Goal: Check status: Check status

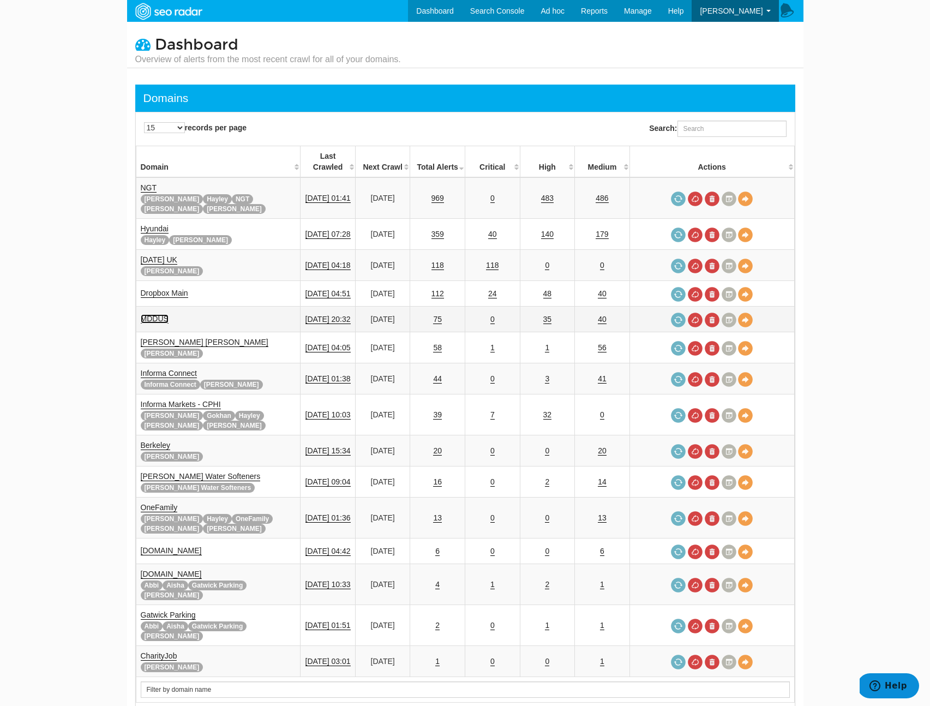
click at [151, 314] on link "MDDUS" at bounding box center [155, 318] width 28 height 9
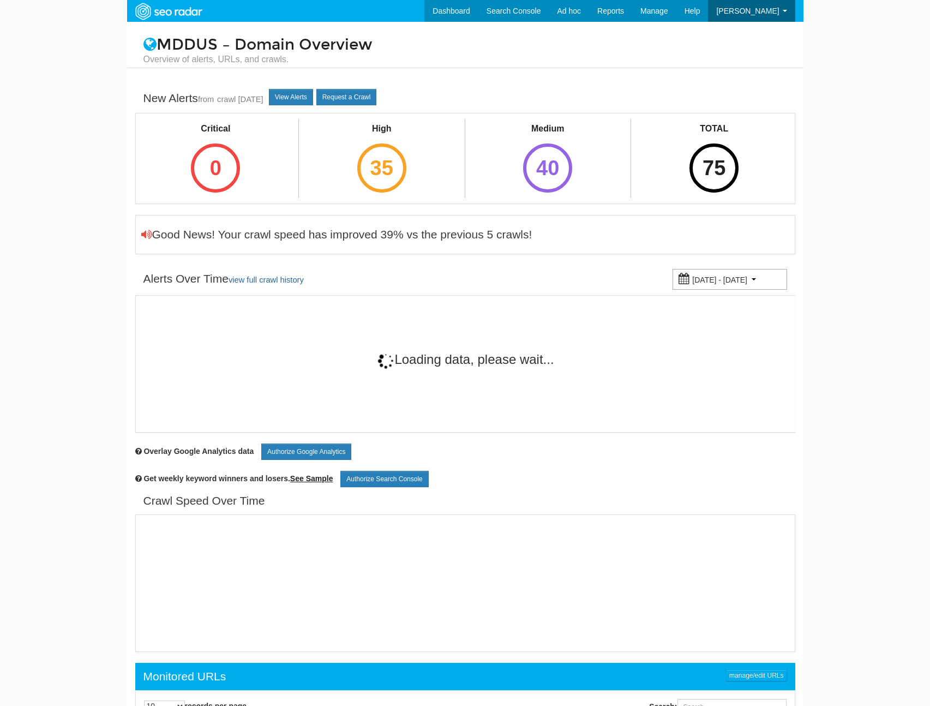
scroll to position [44, 0]
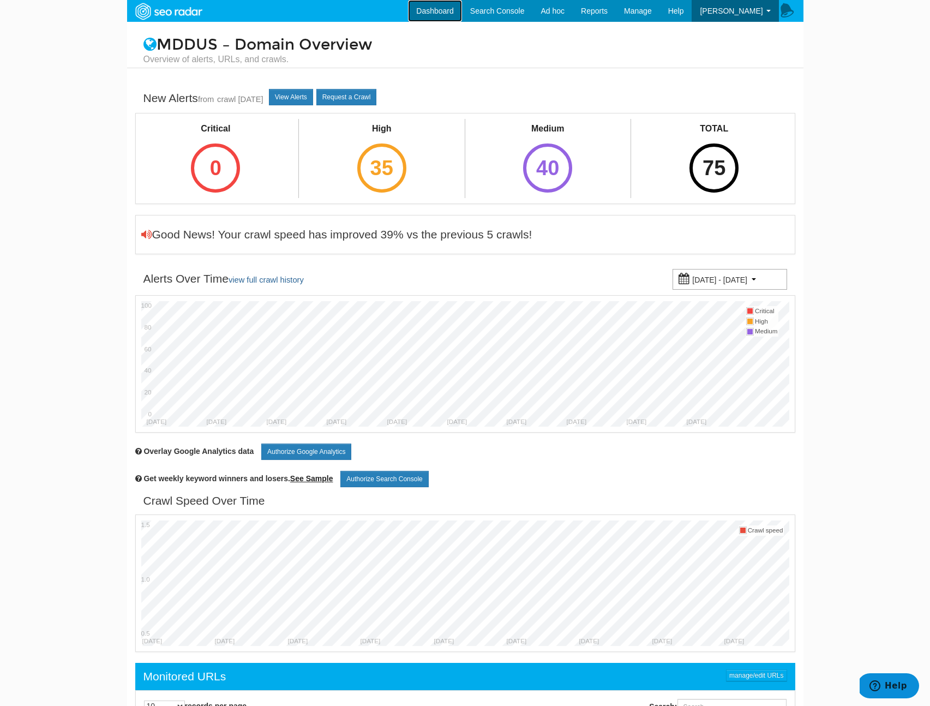
click at [443, 7] on link "Dashboard" at bounding box center [435, 11] width 54 height 22
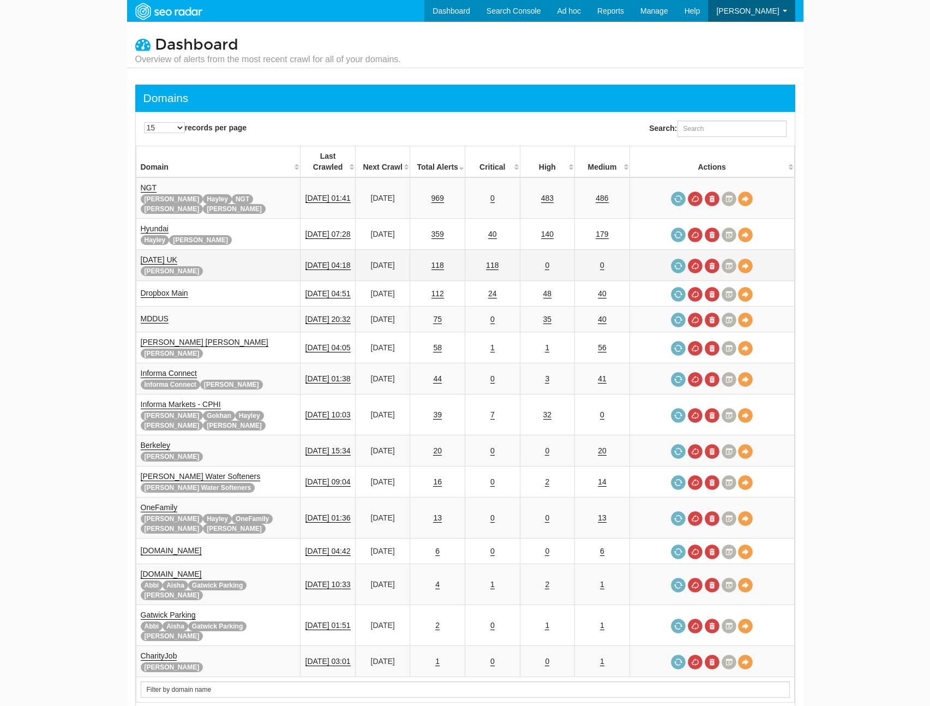
scroll to position [44, 0]
click at [186, 681] on input "text" at bounding box center [465, 689] width 649 height 16
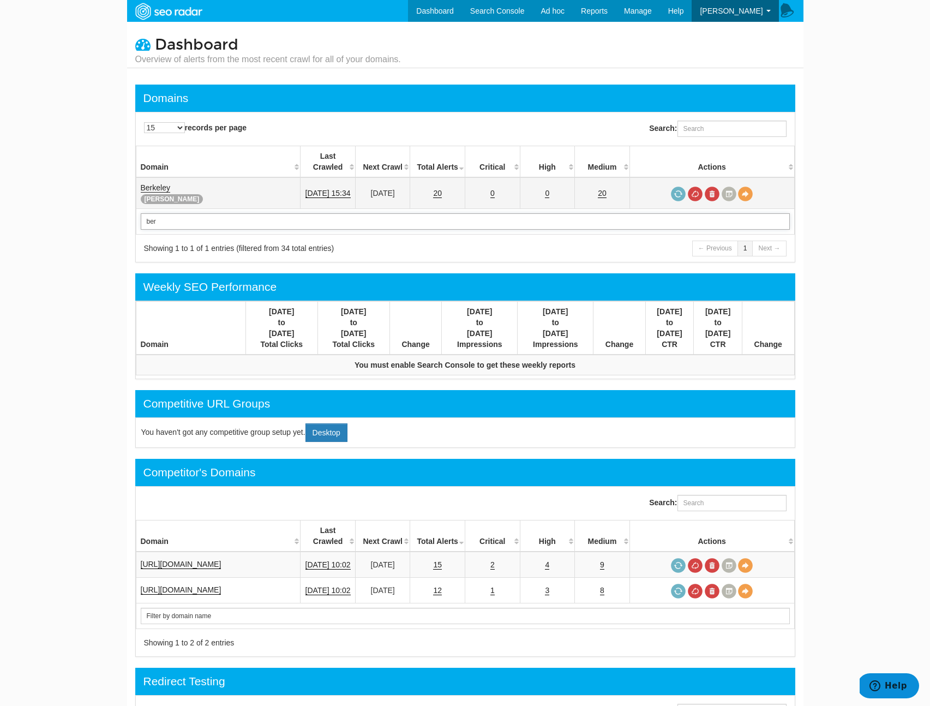
type input "ber"
click at [154, 183] on link "Berkeley" at bounding box center [155, 187] width 29 height 9
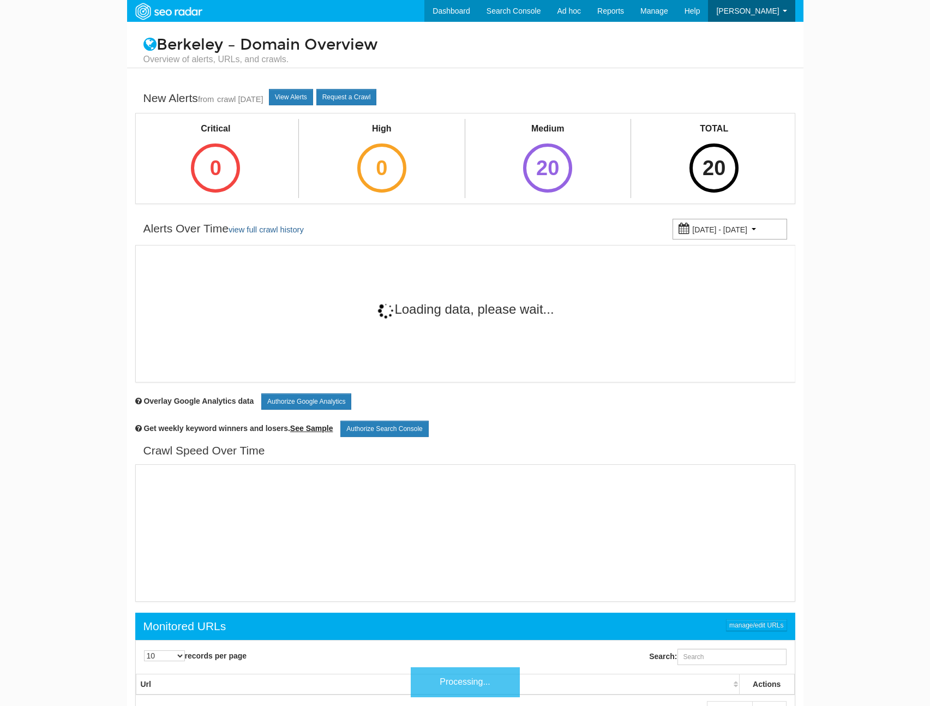
scroll to position [44, 0]
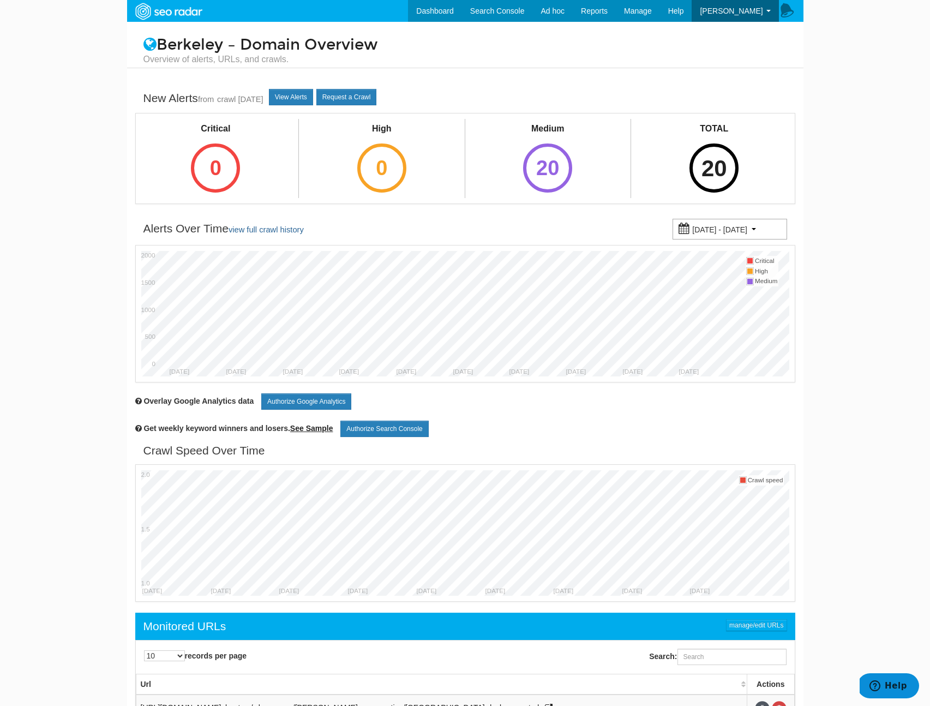
click at [704, 172] on div "20" at bounding box center [713, 167] width 49 height 49
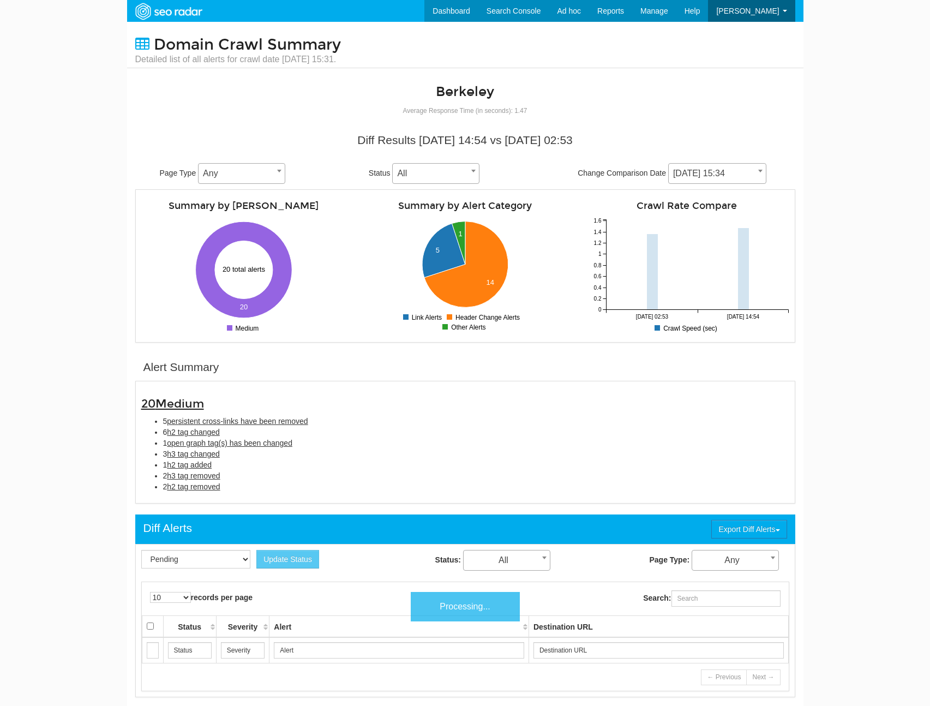
scroll to position [44, 0]
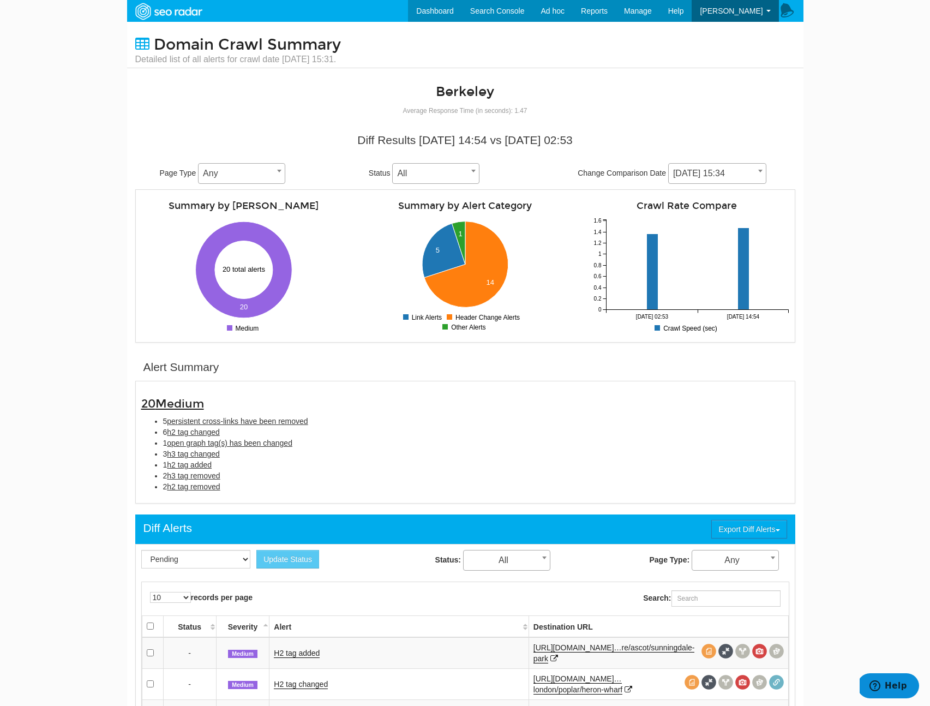
click at [282, 485] on li "2 h2 tag removed" at bounding box center [476, 486] width 626 height 11
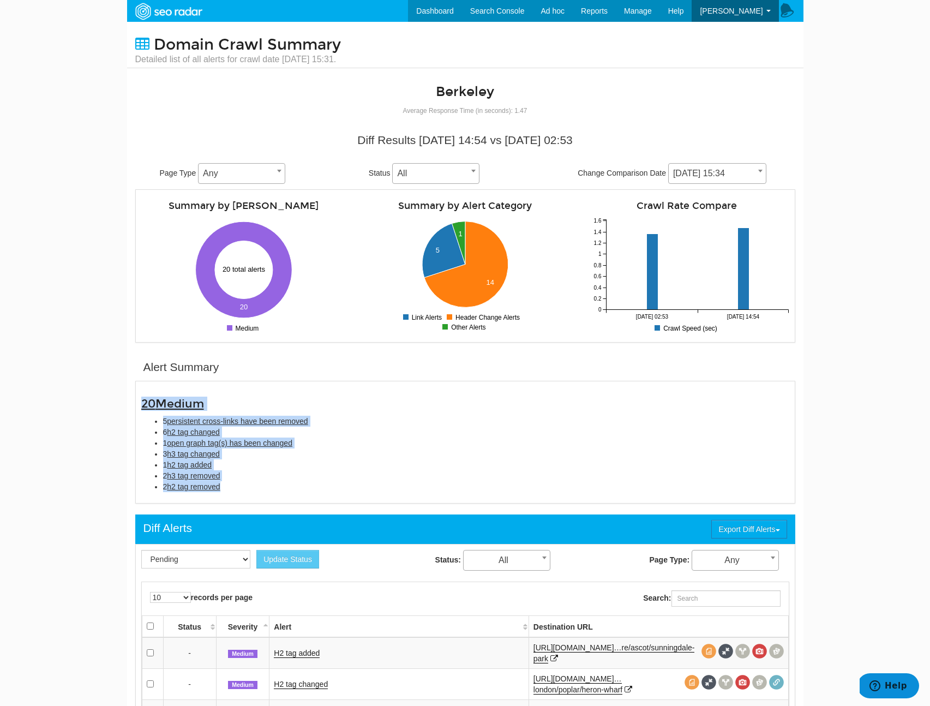
drag, startPoint x: 309, startPoint y: 488, endPoint x: 53, endPoint y: 404, distance: 269.2
click at [53, 404] on body "Dashboard Search Console Ad hoc Internet Archive Diff tool Mobile vs. Desktop F…" at bounding box center [465, 353] width 930 height 706
copy div "20 Medium 5 persistent cross-links have been removed 6 h2 tag changed 1 open gr…"
click at [683, 168] on span "[DATE] 15:34" at bounding box center [717, 173] width 97 height 15
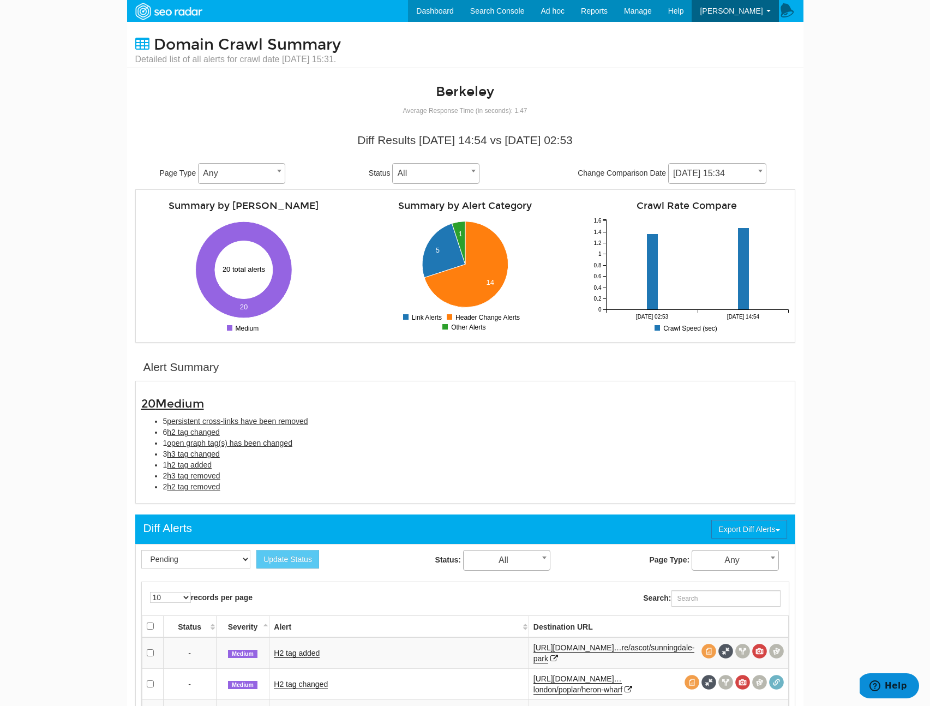
click at [683, 168] on span "[DATE] 15:34" at bounding box center [717, 173] width 97 height 15
click at [687, 167] on span "[DATE] 15:34" at bounding box center [717, 173] width 97 height 15
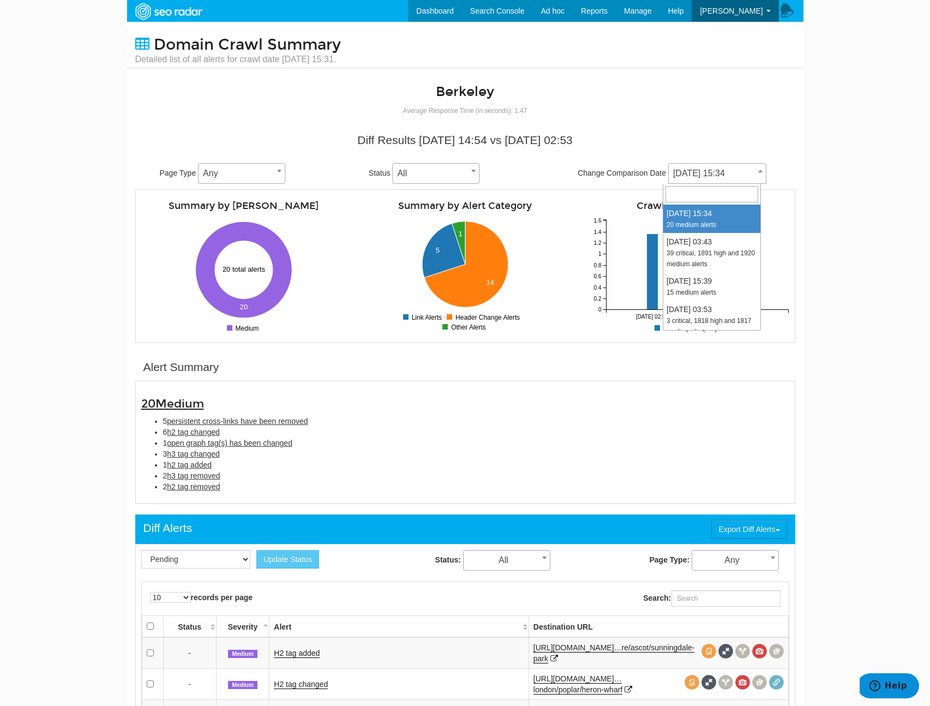
click at [381, 405] on h3 "20 Medium" at bounding box center [465, 404] width 648 height 13
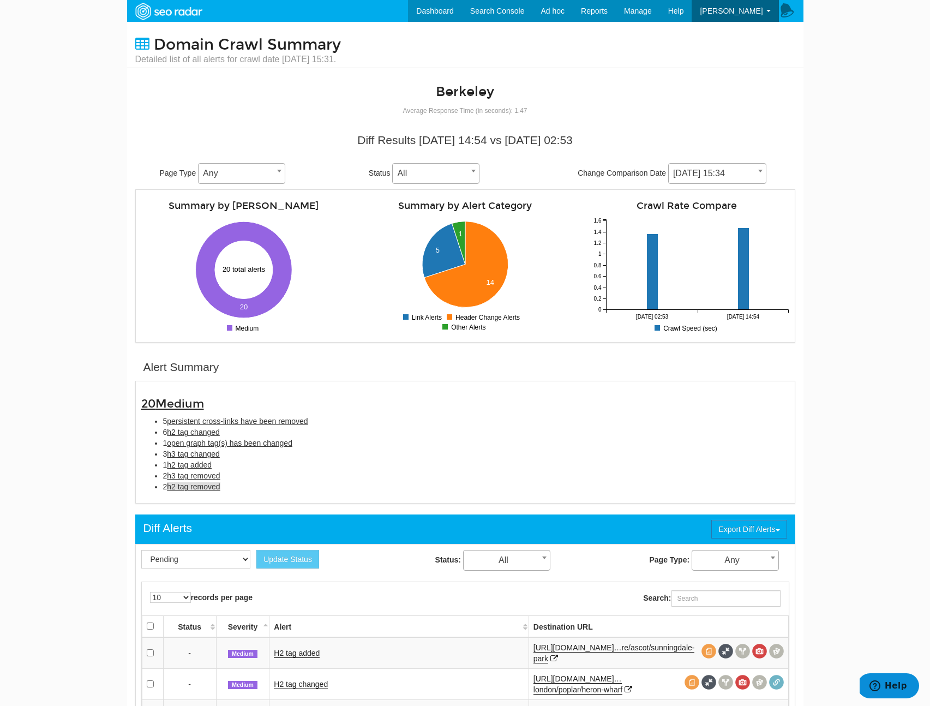
click at [212, 487] on span "h2 tag removed" at bounding box center [193, 486] width 53 height 9
type input "h2 tag removed"
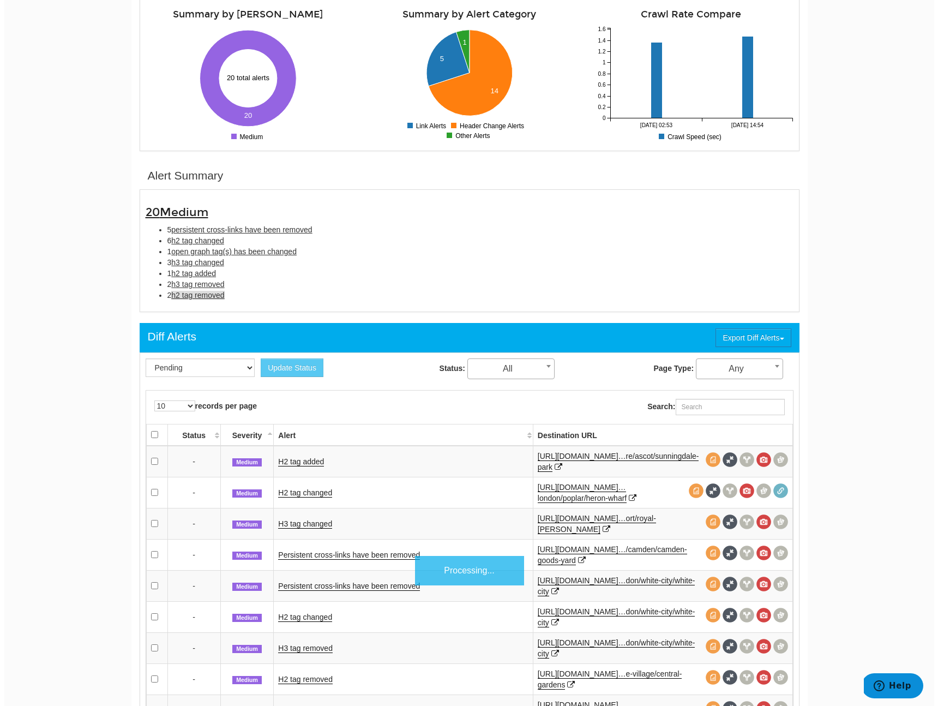
scroll to position [354, 0]
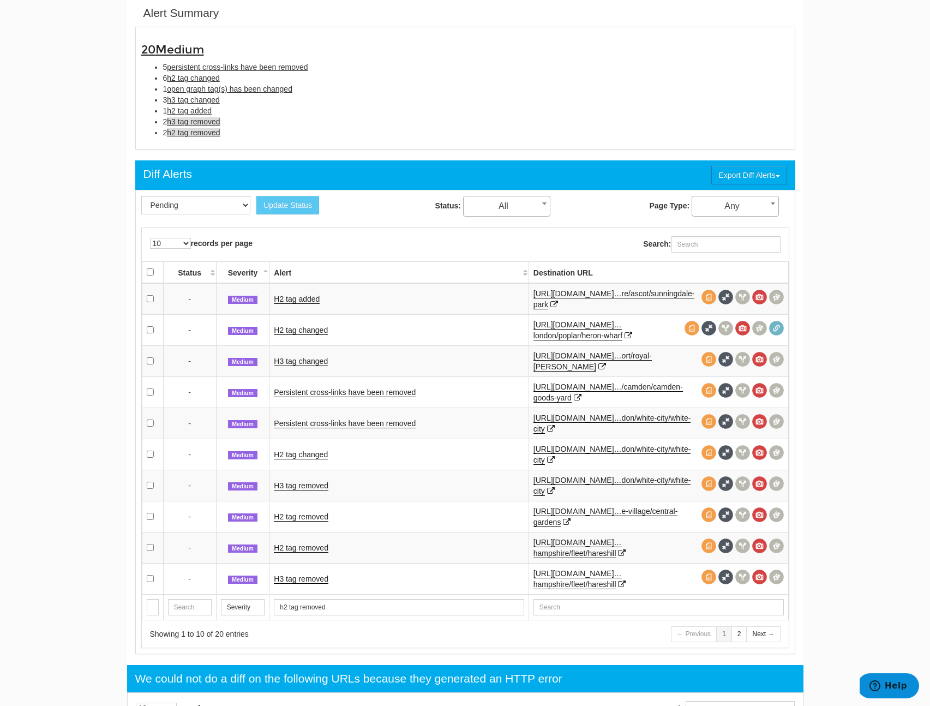
click at [190, 125] on span "h3 tag removed" at bounding box center [193, 121] width 53 height 9
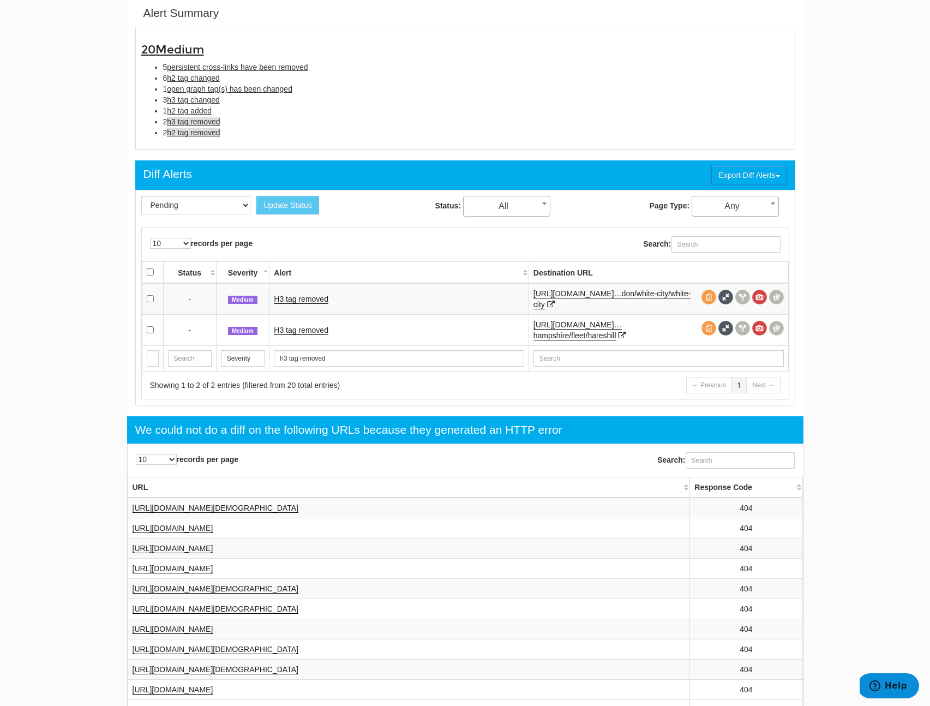
click at [187, 130] on span "h2 tag removed" at bounding box center [193, 132] width 53 height 9
click at [321, 296] on link "H2 tag removed" at bounding box center [301, 299] width 55 height 9
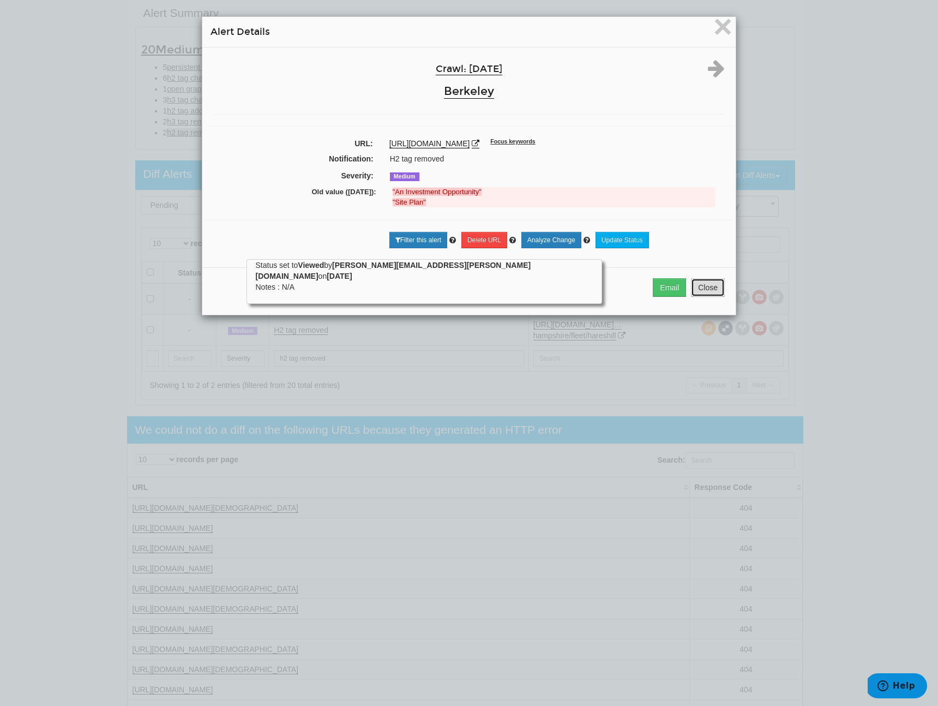
click at [706, 295] on button "Close" at bounding box center [708, 287] width 34 height 19
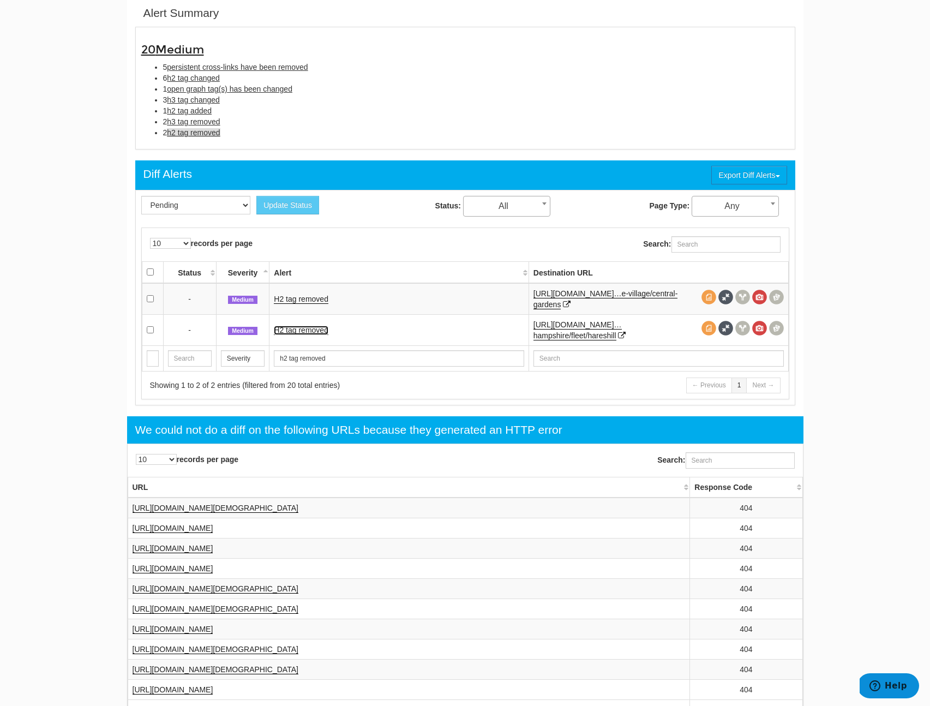
click at [310, 327] on link "H2 tag removed" at bounding box center [301, 330] width 55 height 9
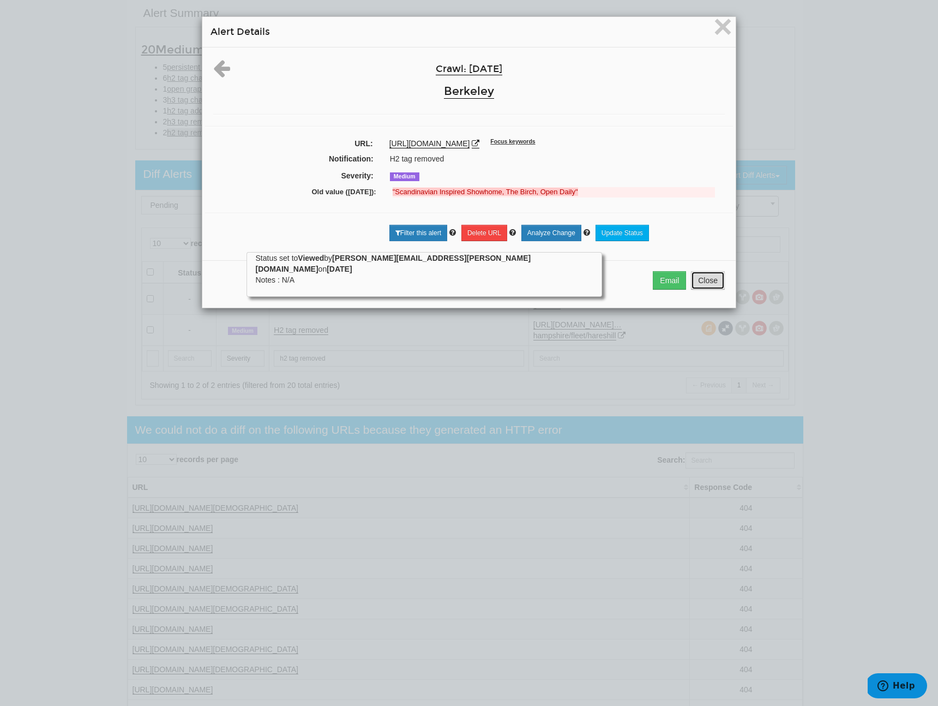
click at [694, 279] on button "Close" at bounding box center [708, 280] width 34 height 19
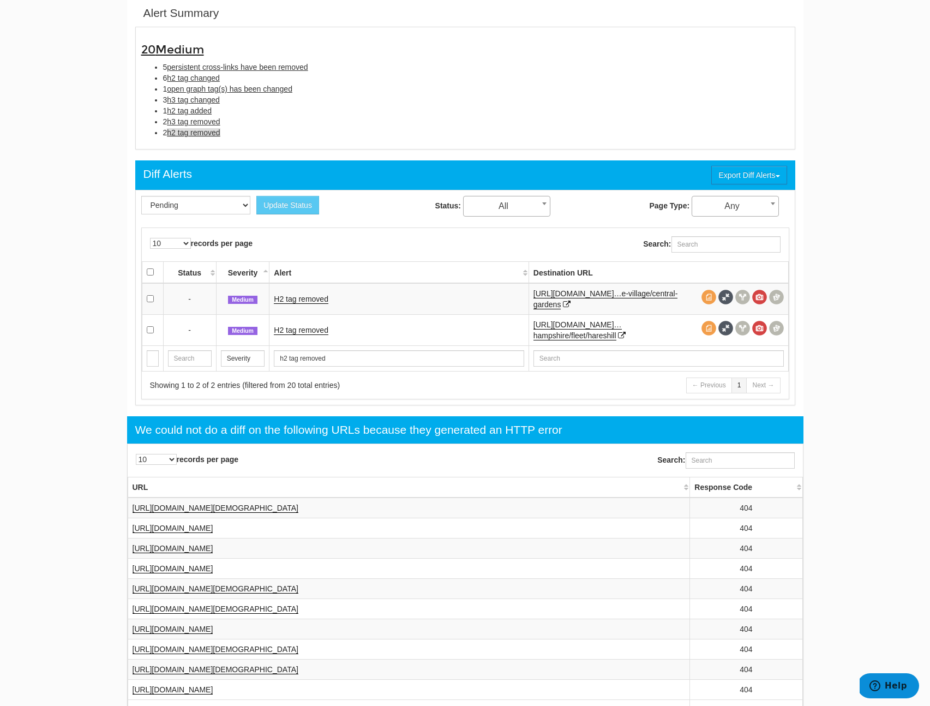
click at [206, 127] on li "2 h2 tag removed" at bounding box center [476, 132] width 626 height 11
click at [208, 124] on span "h3 tag removed" at bounding box center [193, 121] width 53 height 9
click at [309, 297] on link "H3 tag removed" at bounding box center [301, 299] width 55 height 9
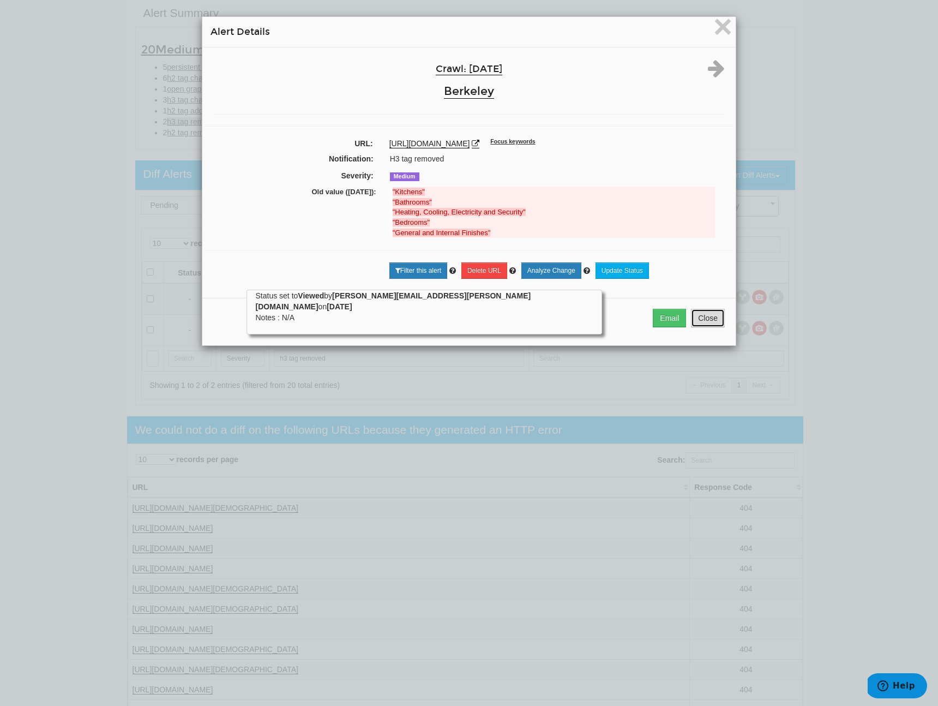
click at [705, 323] on button "Close" at bounding box center [708, 318] width 34 height 19
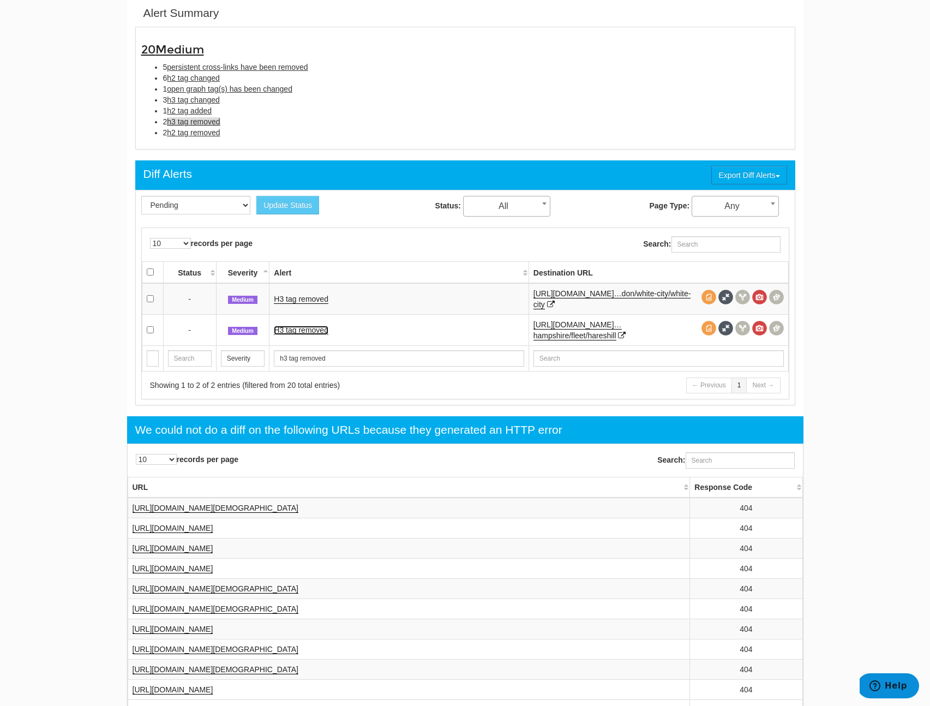
click at [317, 331] on link "H3 tag removed" at bounding box center [301, 330] width 55 height 9
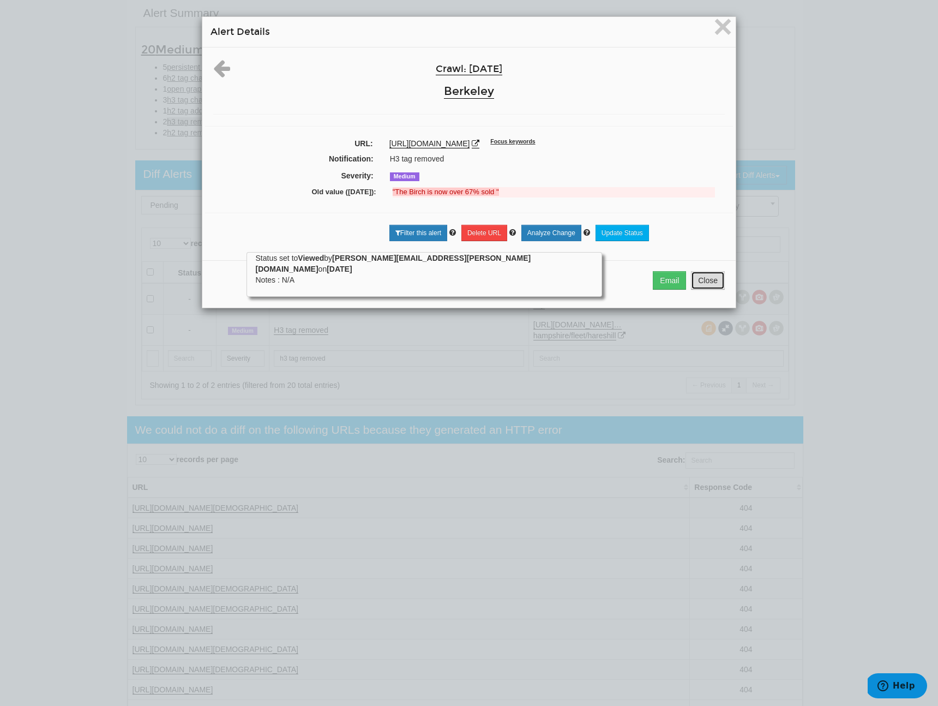
click at [710, 281] on button "Close" at bounding box center [708, 280] width 34 height 19
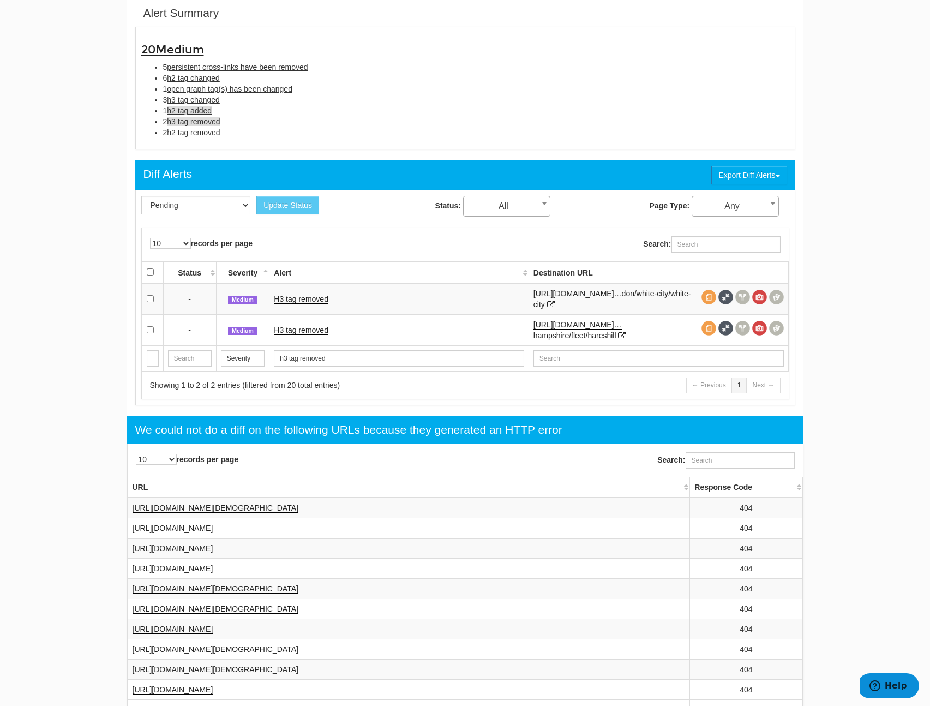
click at [184, 113] on span "h2 tag added" at bounding box center [189, 110] width 45 height 9
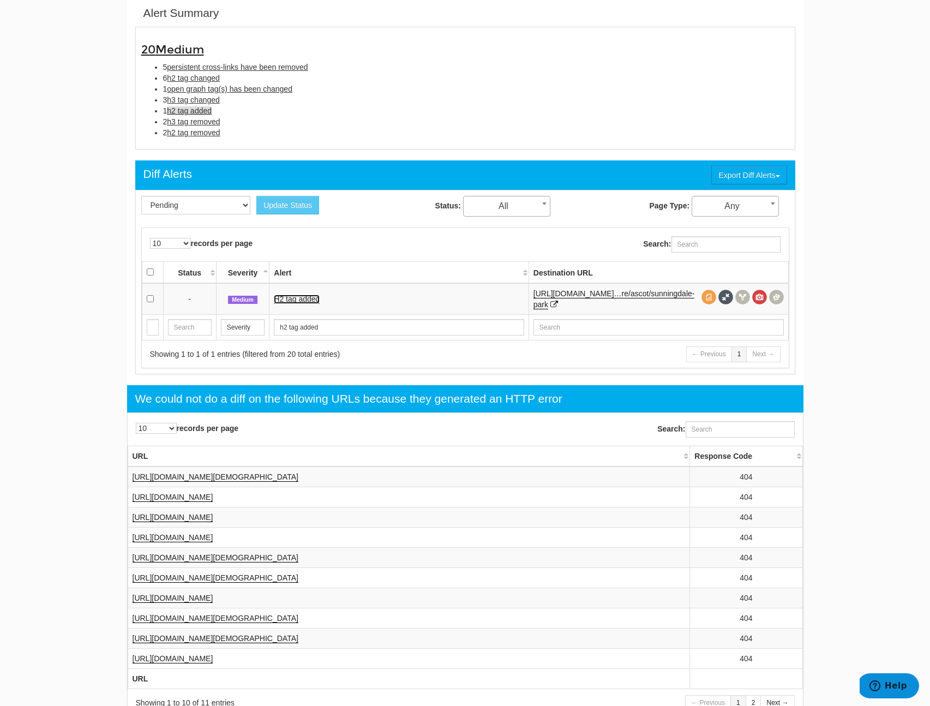
click at [284, 299] on link "H2 tag added" at bounding box center [297, 299] width 46 height 9
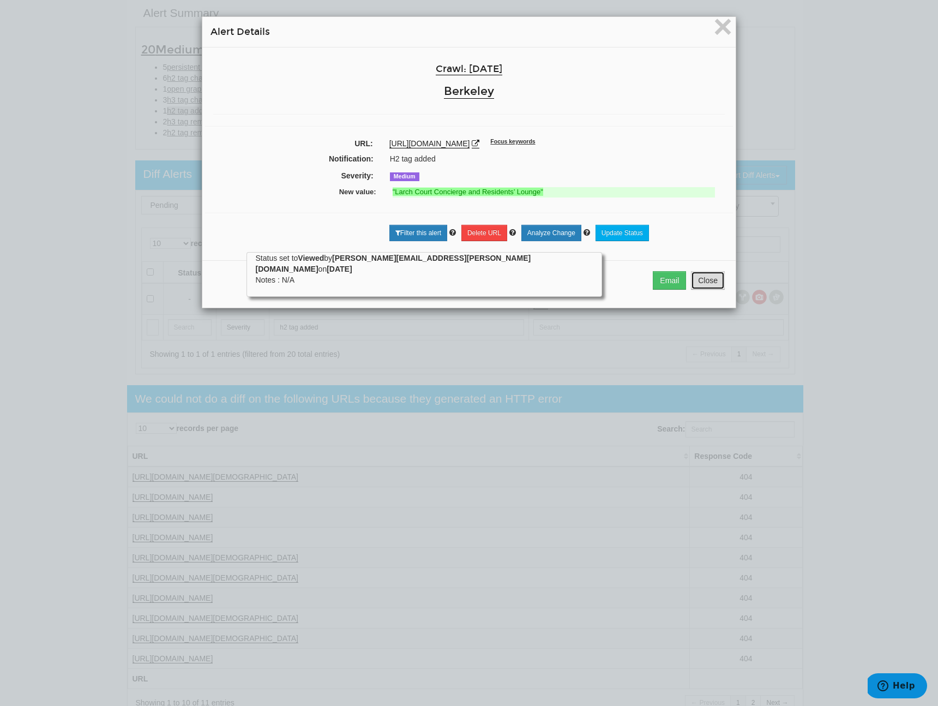
click at [717, 281] on button "Close" at bounding box center [708, 280] width 34 height 19
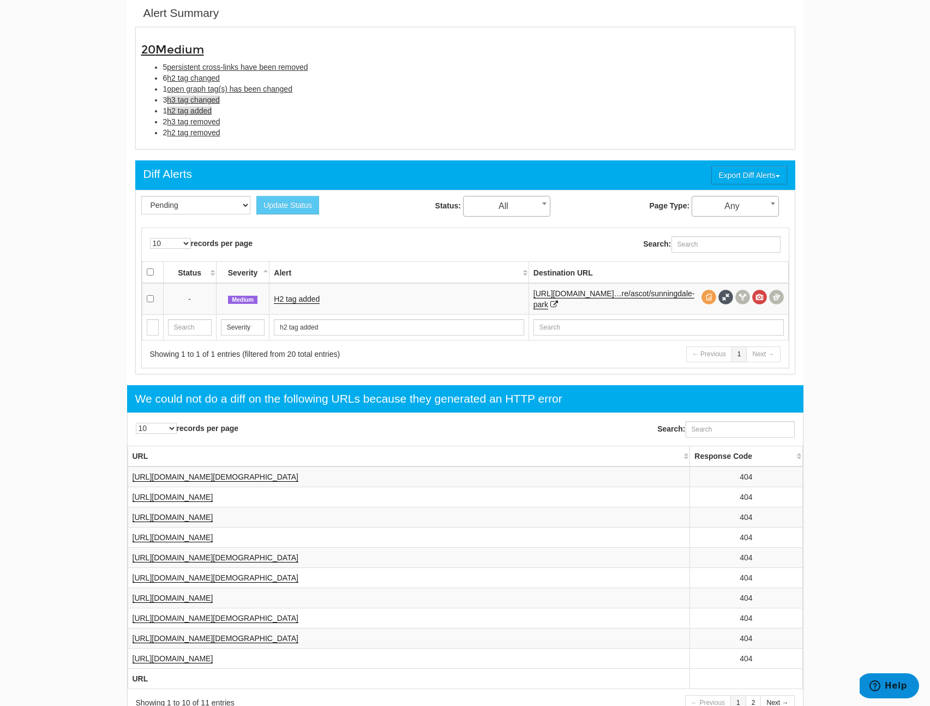
click at [196, 98] on span "h3 tag changed" at bounding box center [193, 99] width 53 height 9
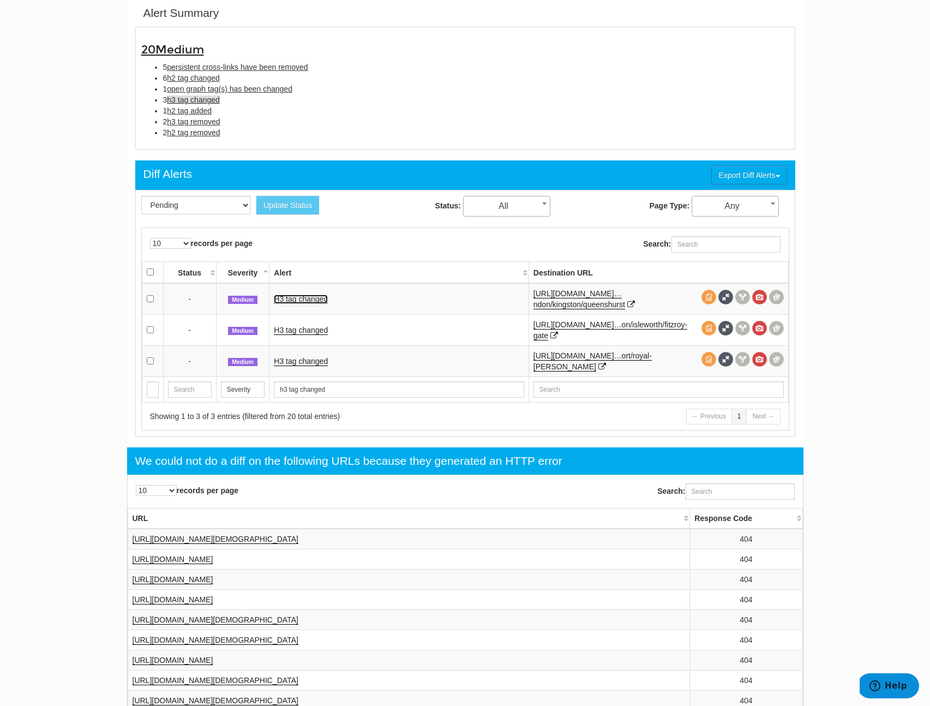
click at [291, 298] on link "H3 tag changed" at bounding box center [301, 299] width 54 height 9
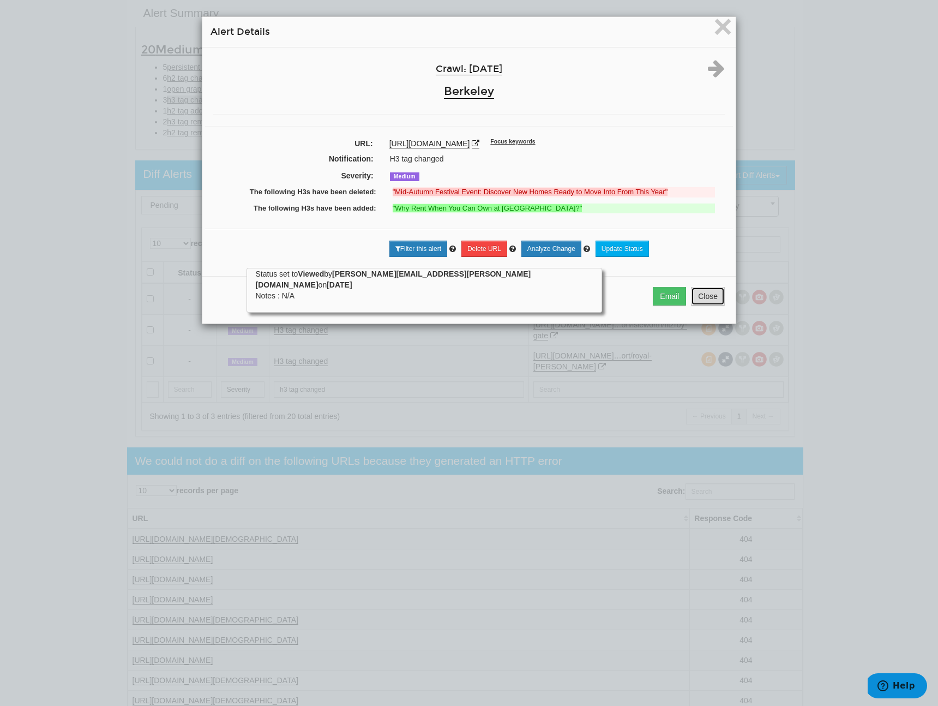
click at [707, 289] on button "Close" at bounding box center [708, 296] width 34 height 19
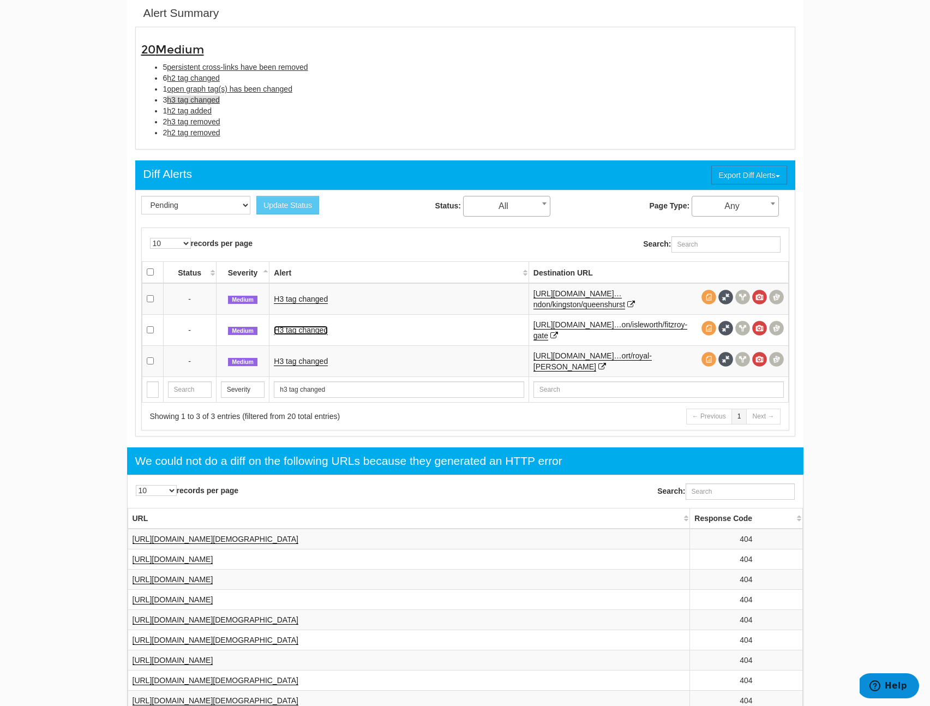
click at [291, 327] on link "H3 tag changed" at bounding box center [301, 330] width 54 height 9
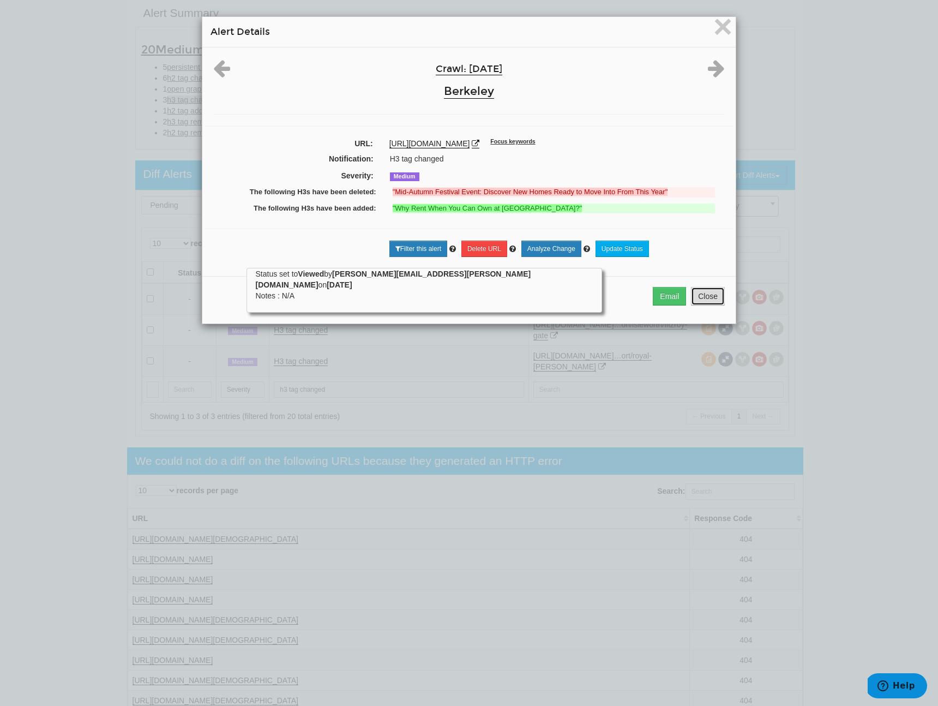
click at [713, 302] on button "Close" at bounding box center [708, 296] width 34 height 19
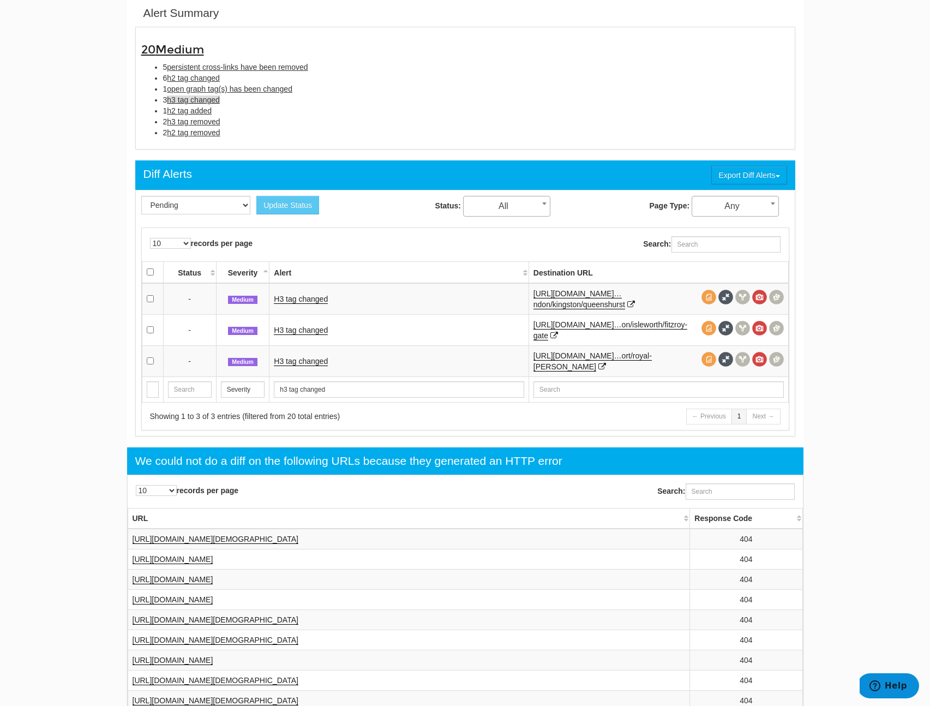
click at [297, 353] on td "H3 tag changed" at bounding box center [398, 360] width 259 height 31
click at [298, 355] on td "H3 tag changed" at bounding box center [398, 360] width 259 height 31
click at [301, 363] on link "H3 tag changed" at bounding box center [301, 361] width 54 height 9
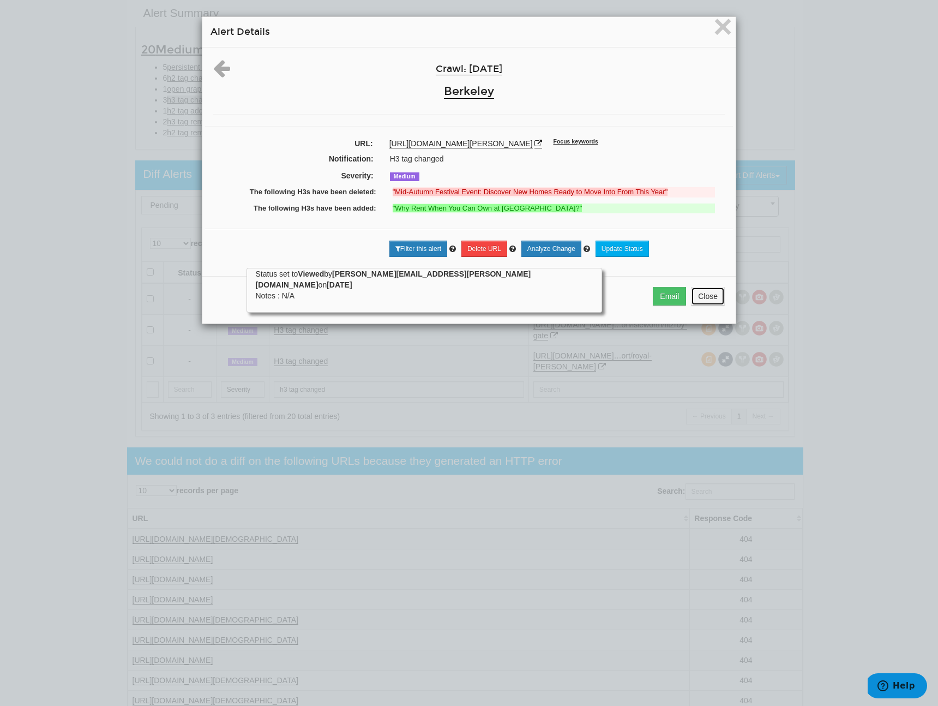
drag, startPoint x: 687, startPoint y: 304, endPoint x: 662, endPoint y: 291, distance: 28.3
click at [691, 304] on button "Close" at bounding box center [708, 296] width 34 height 19
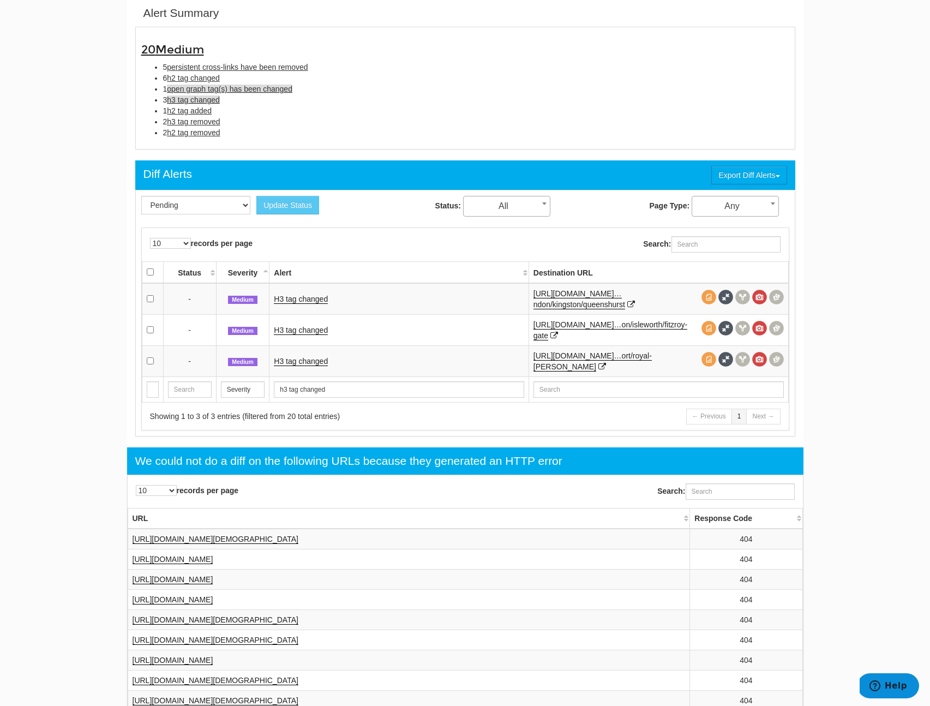
click at [245, 93] on span "open graph tag(s) has been changed" at bounding box center [229, 89] width 125 height 9
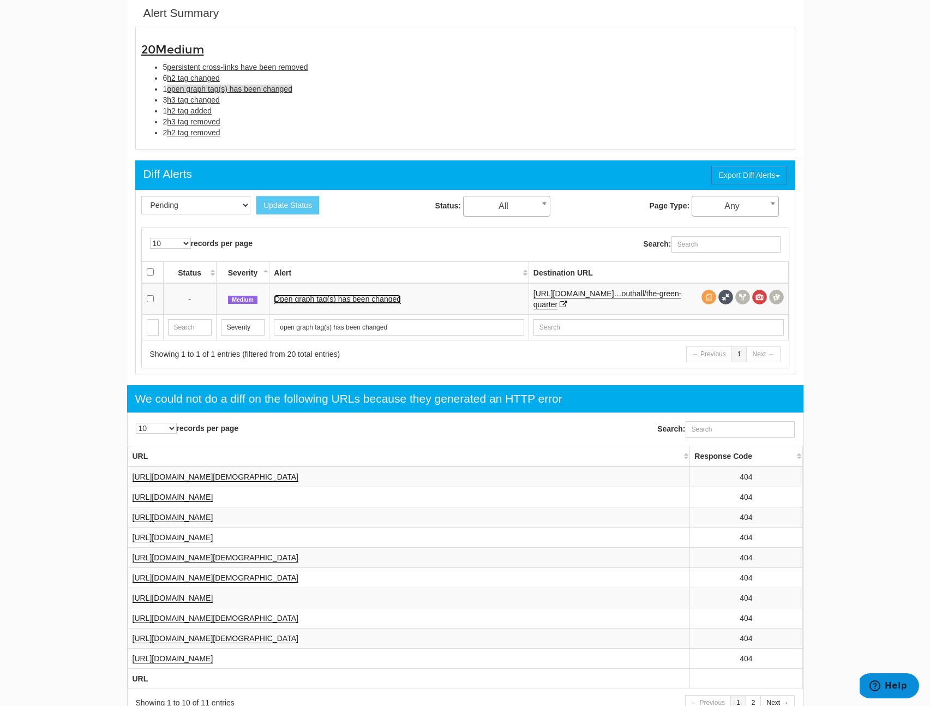
click at [389, 295] on link "Open graph tag(s) has been changed" at bounding box center [337, 299] width 127 height 9
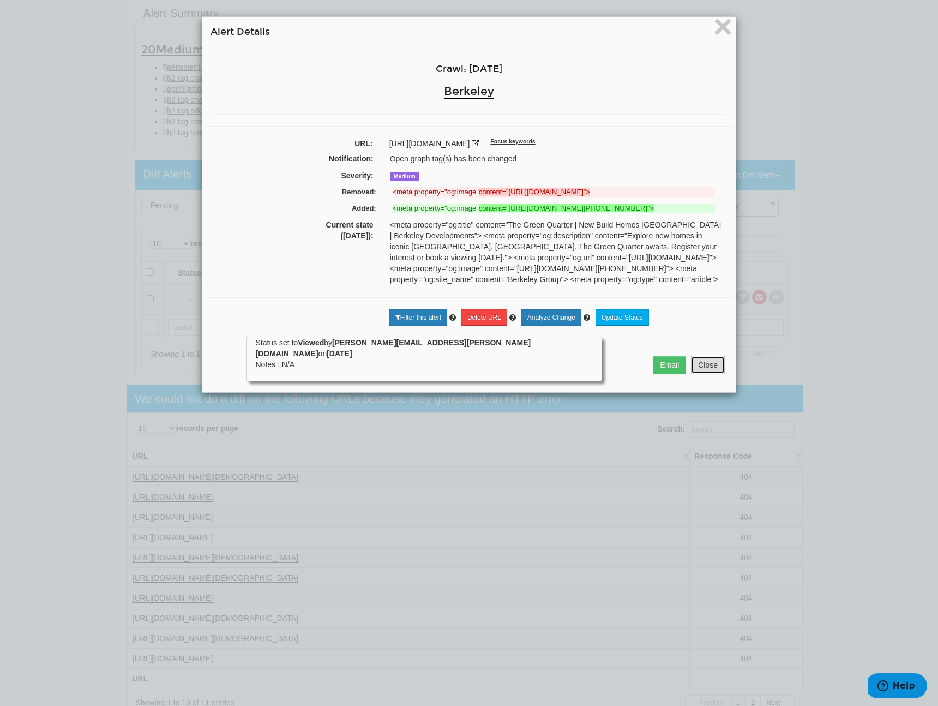
click at [697, 374] on button "Close" at bounding box center [708, 365] width 34 height 19
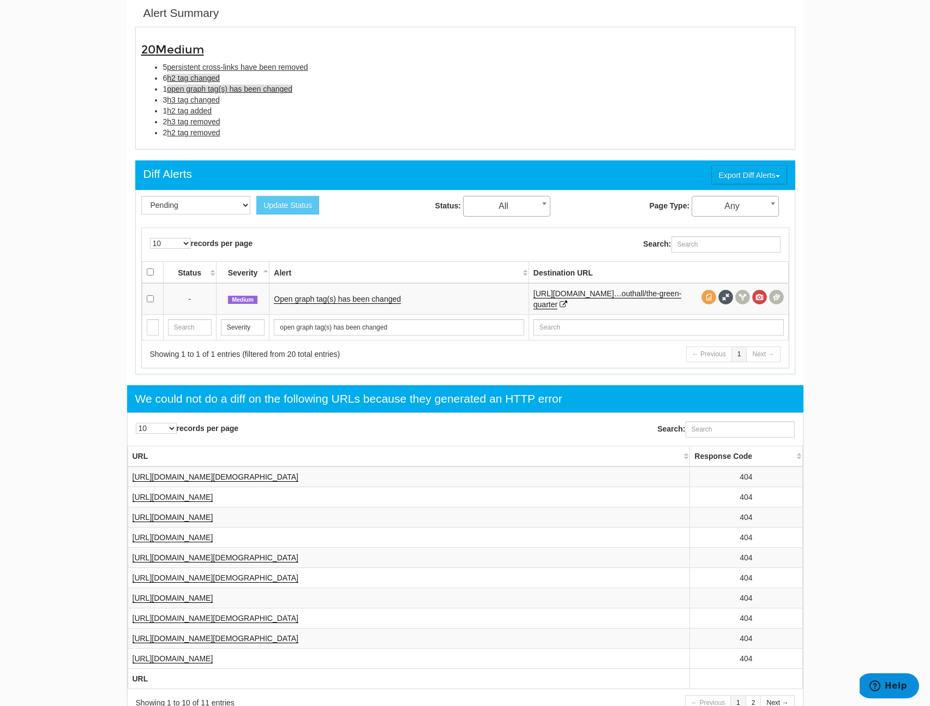
click at [206, 75] on span "h2 tag changed" at bounding box center [193, 78] width 53 height 9
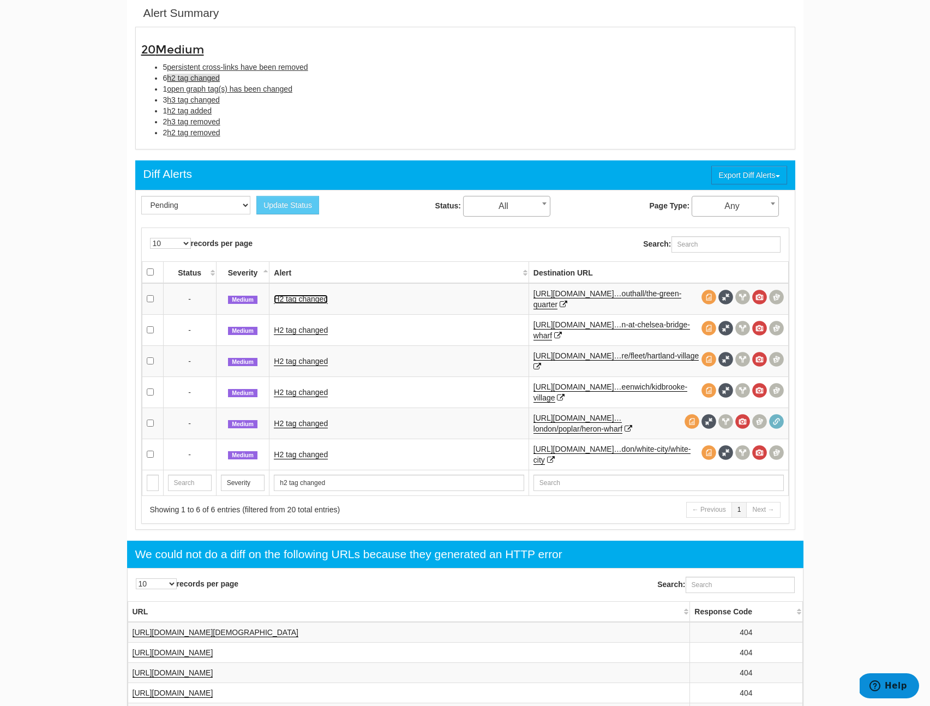
click at [302, 300] on link "H2 tag changed" at bounding box center [301, 299] width 54 height 9
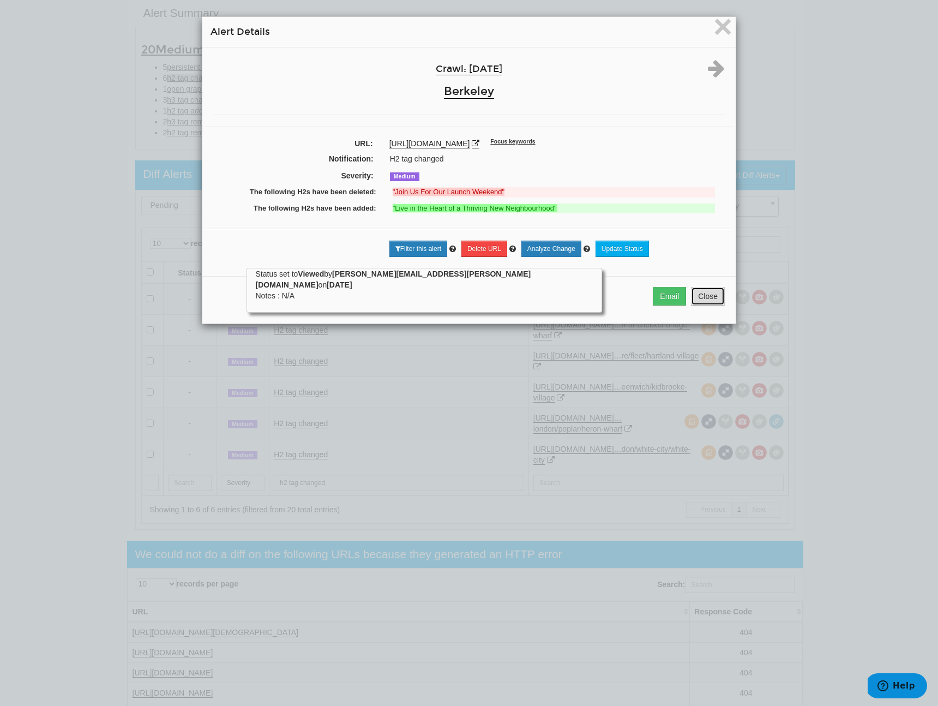
click at [708, 296] on button "Close" at bounding box center [708, 296] width 34 height 19
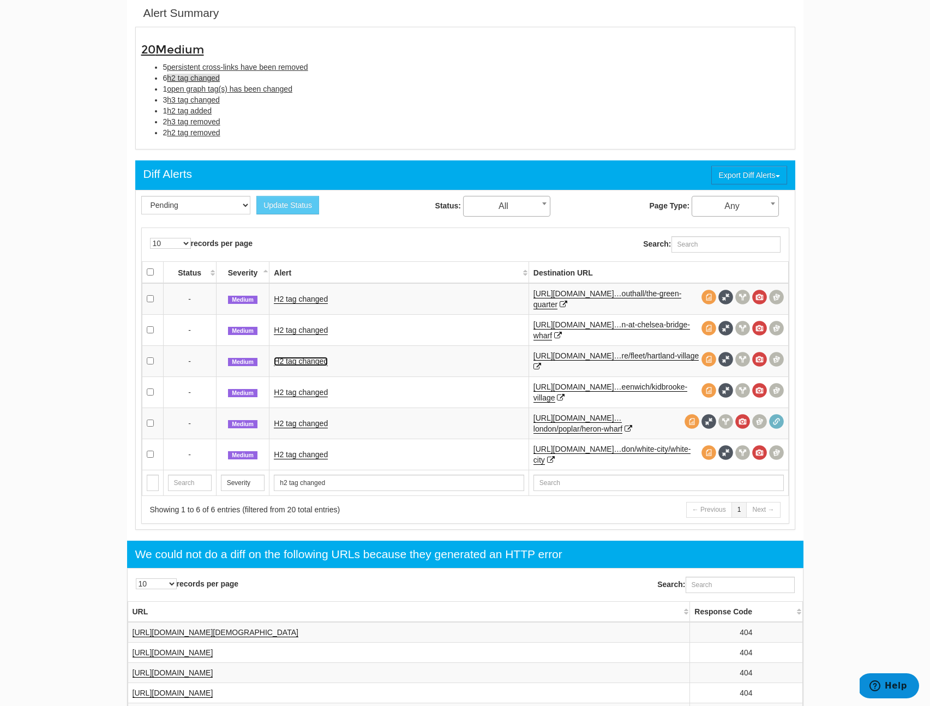
click at [287, 358] on link "H2 tag changed" at bounding box center [301, 361] width 54 height 9
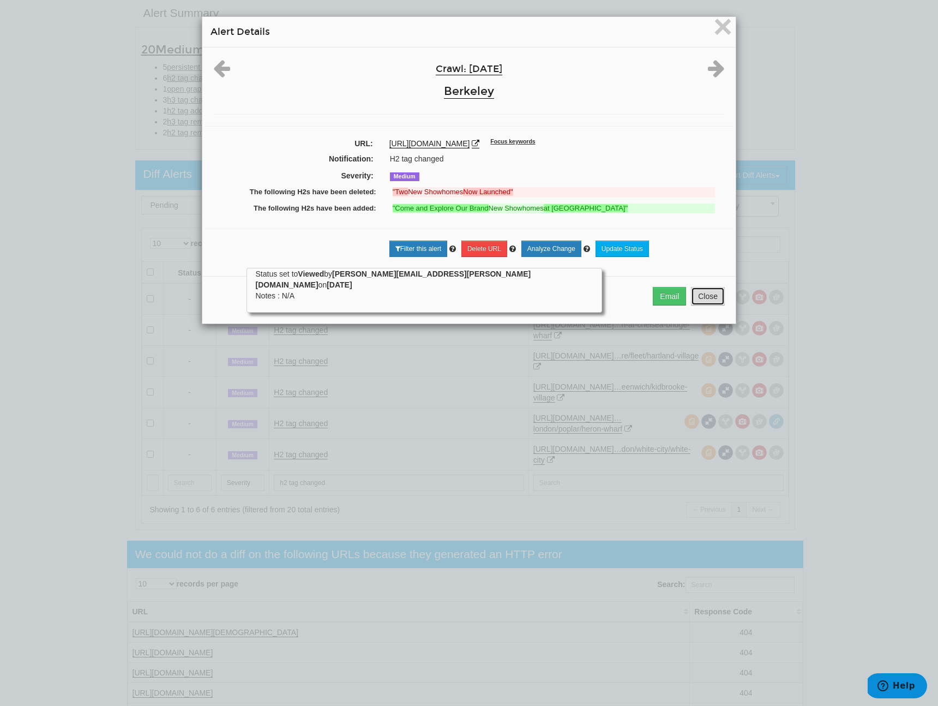
click at [705, 305] on button "Close" at bounding box center [708, 296] width 34 height 19
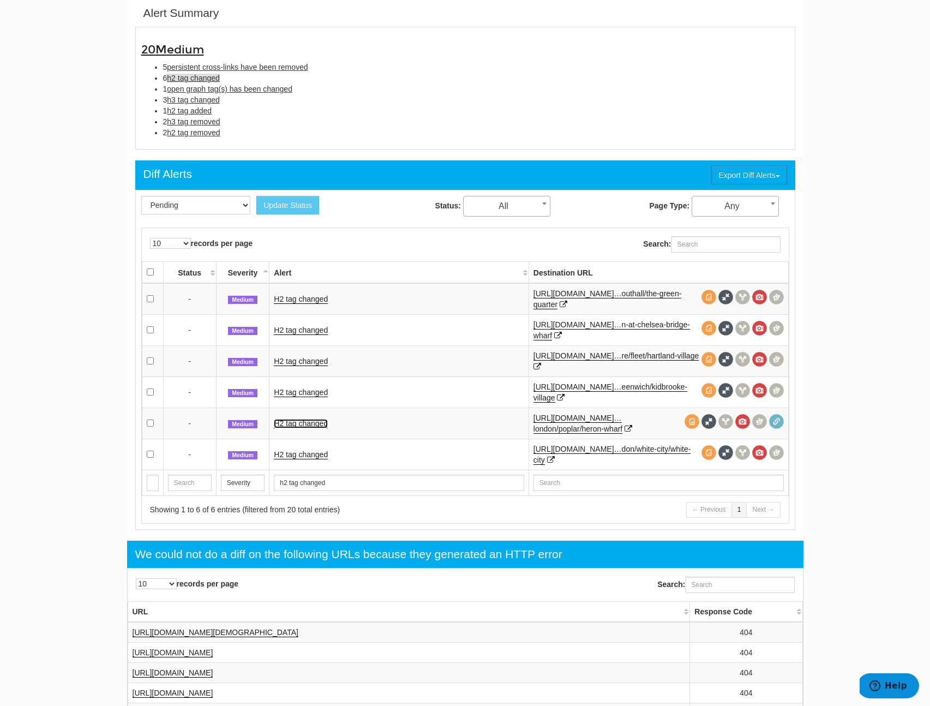
click at [316, 425] on link "H2 tag changed" at bounding box center [301, 423] width 54 height 9
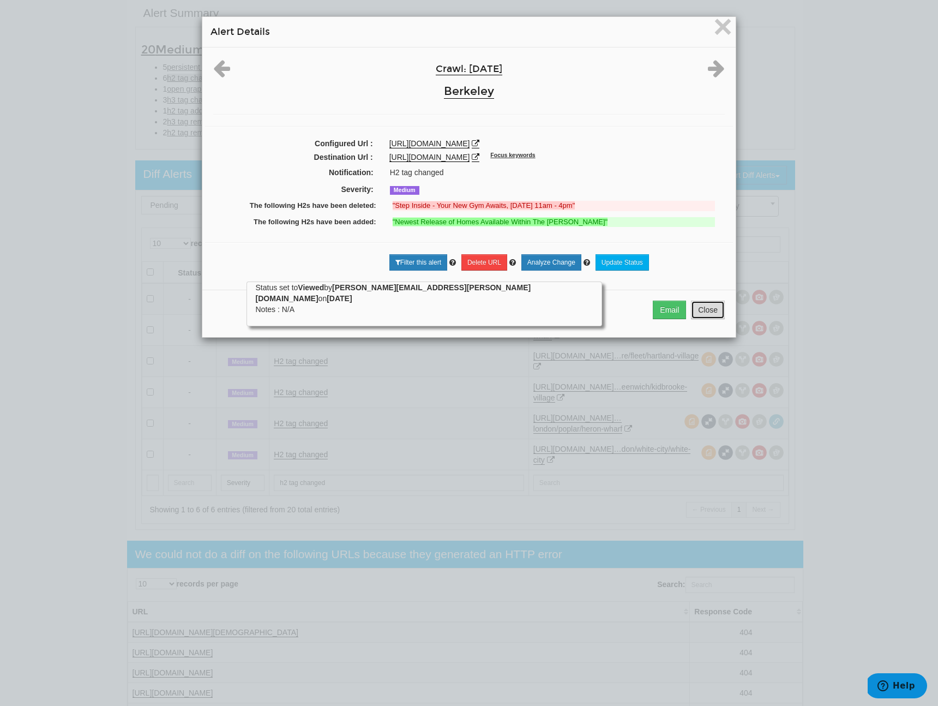
click at [714, 309] on button "Close" at bounding box center [708, 310] width 34 height 19
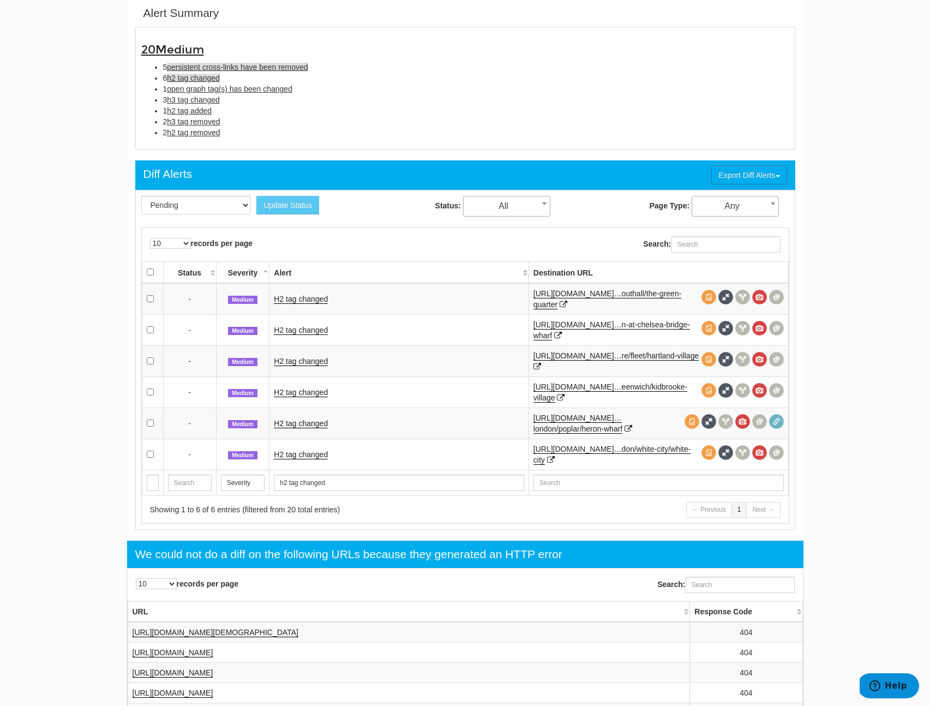
click at [224, 67] on span "persistent cross-links have been removed" at bounding box center [237, 67] width 141 height 9
type input "persistent cross-links have been removed"
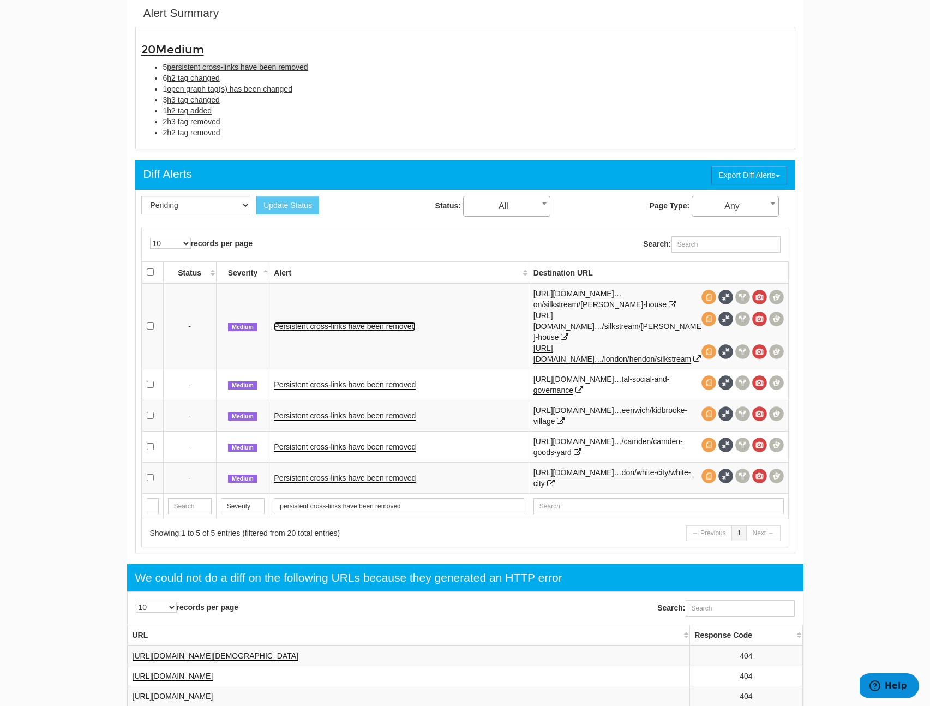
click at [364, 323] on link "Persistent cross-links have been removed" at bounding box center [345, 326] width 142 height 9
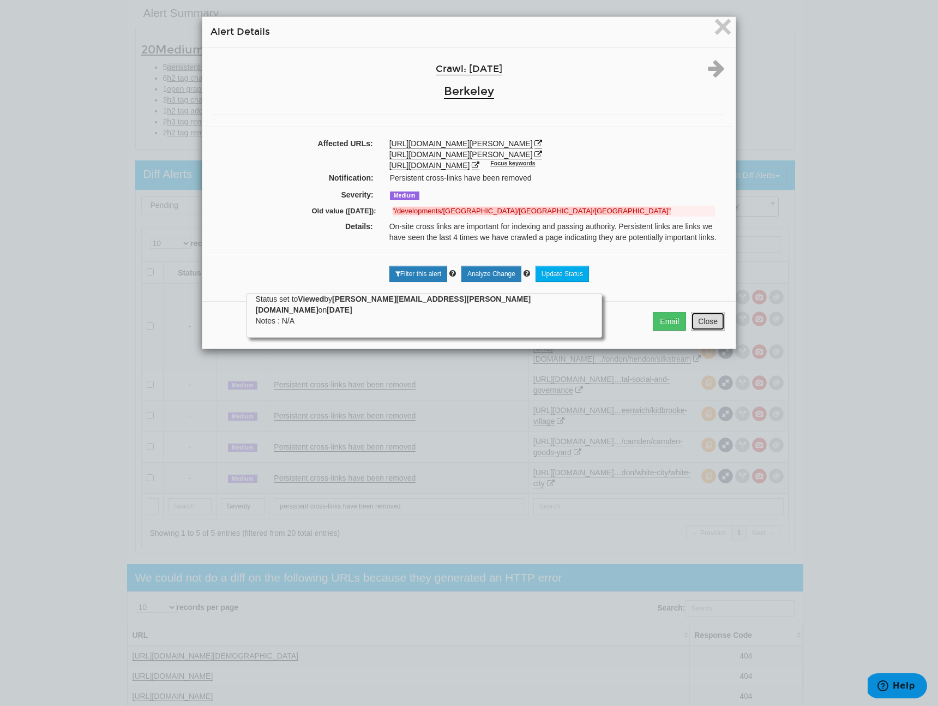
click at [710, 329] on button "Close" at bounding box center [708, 321] width 34 height 19
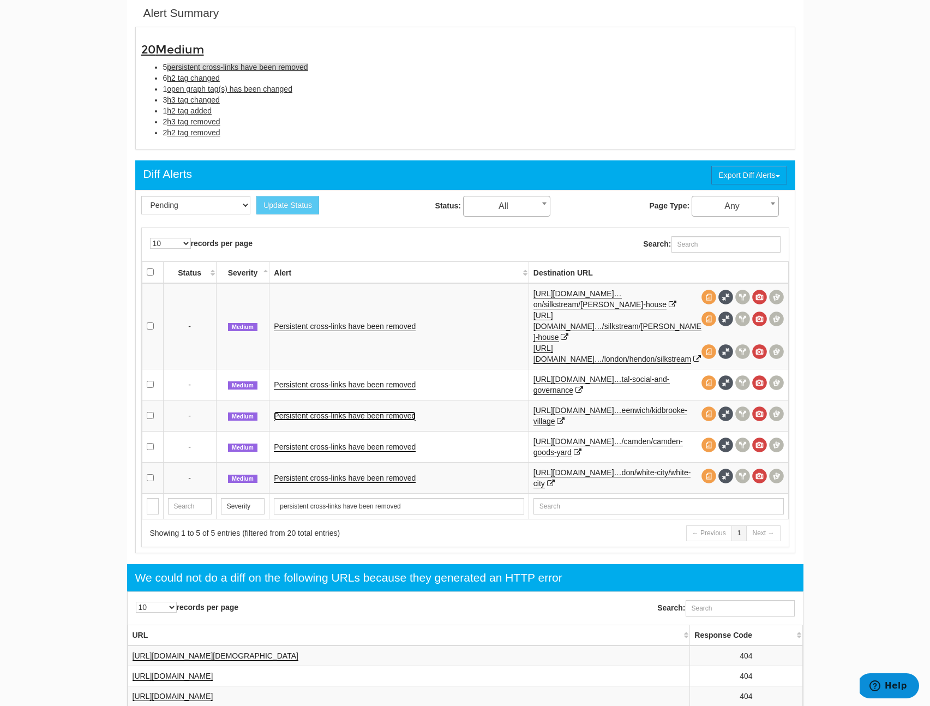
click at [351, 411] on link "Persistent cross-links have been removed" at bounding box center [345, 415] width 142 height 9
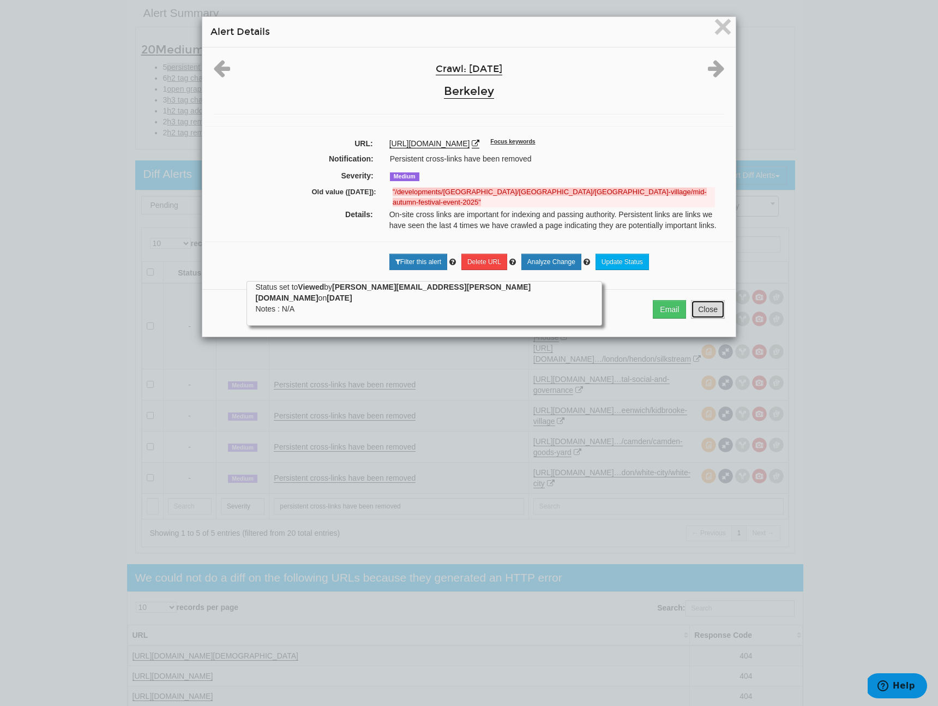
click at [705, 310] on button "Close" at bounding box center [708, 309] width 34 height 19
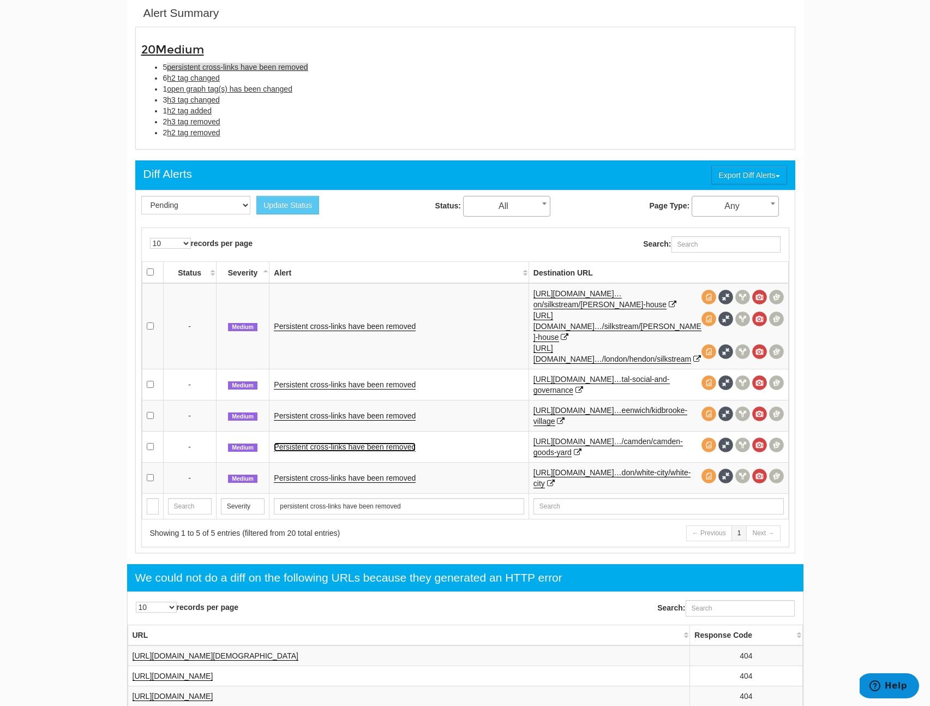
click at [393, 442] on link "Persistent cross-links have been removed" at bounding box center [345, 446] width 142 height 9
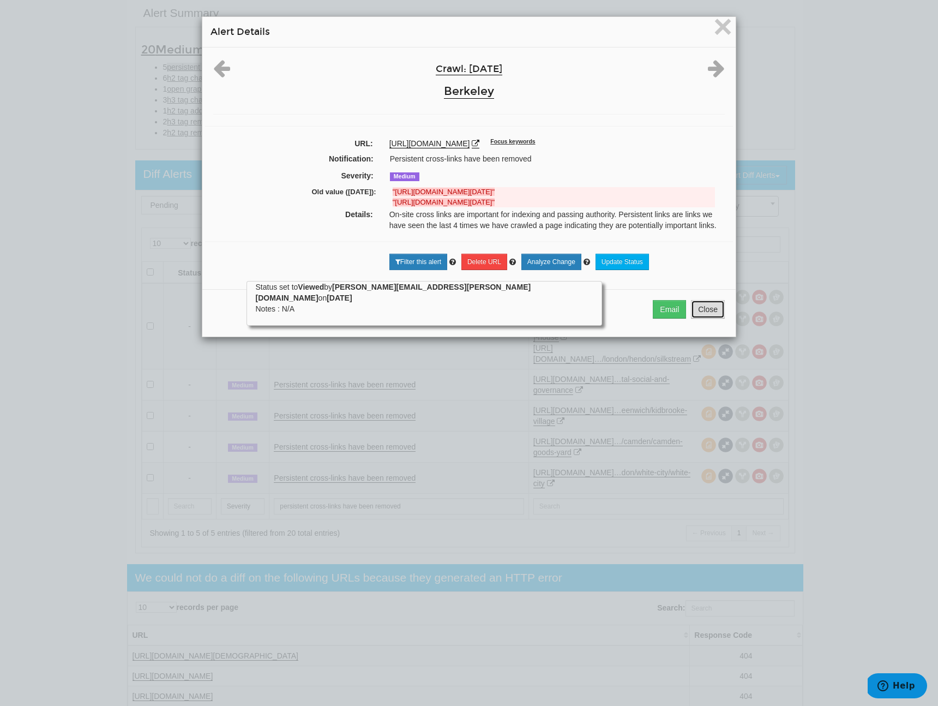
click at [719, 319] on button "Close" at bounding box center [708, 309] width 34 height 19
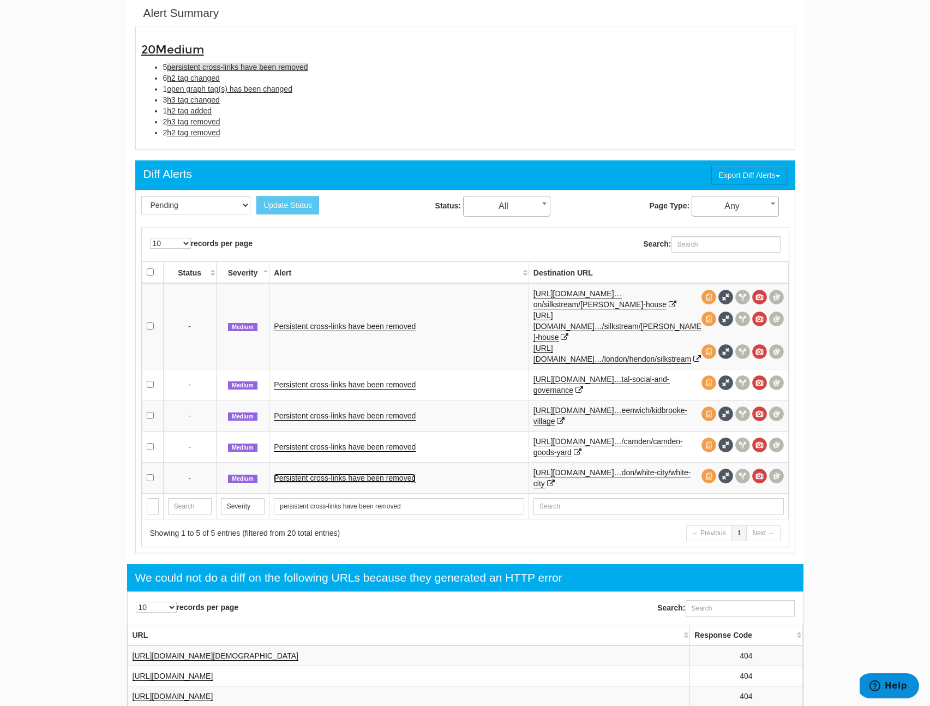
click at [327, 473] on link "Persistent cross-links have been removed" at bounding box center [345, 477] width 142 height 9
